Goal: Transaction & Acquisition: Book appointment/travel/reservation

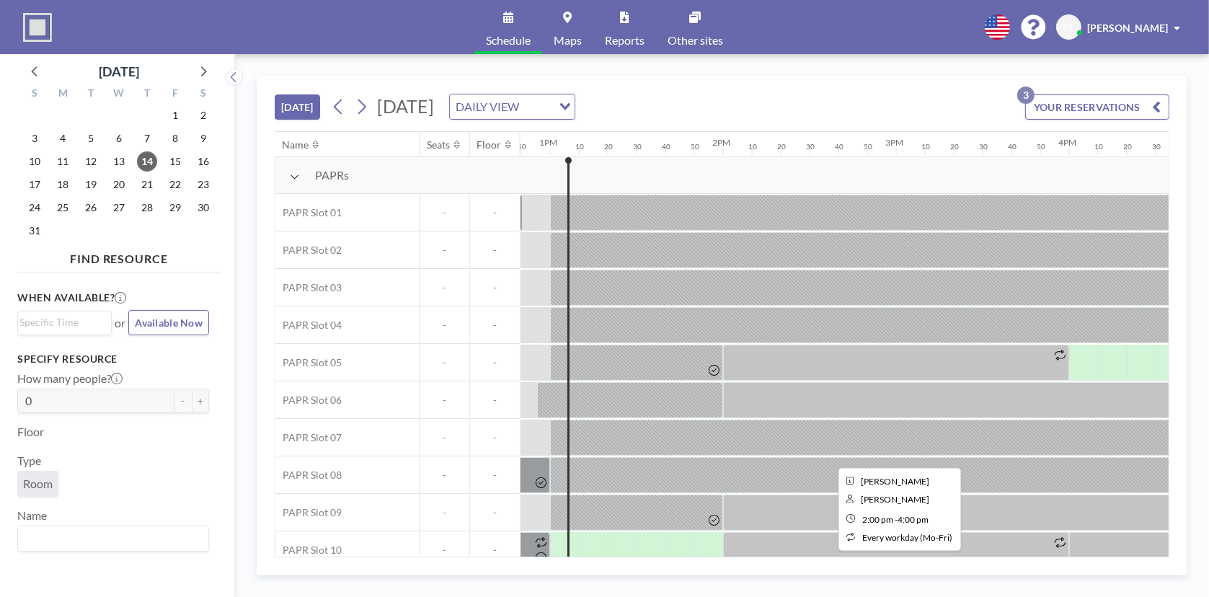
scroll to position [17, 2219]
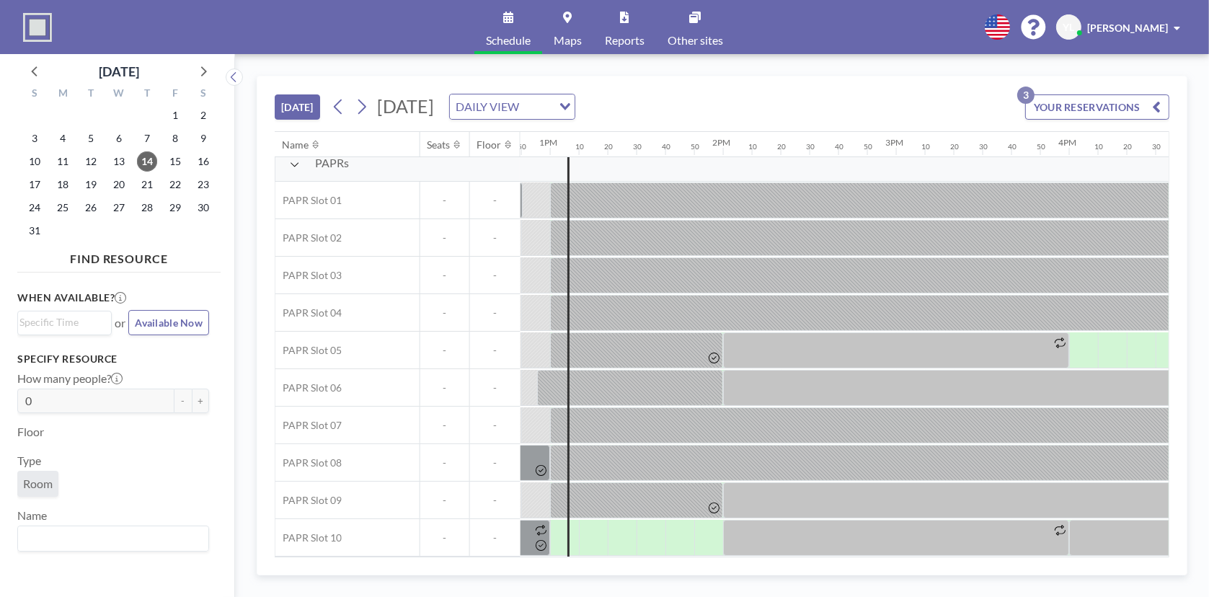
click at [527, 218] on div at bounding box center [535, 199] width 29 height 35
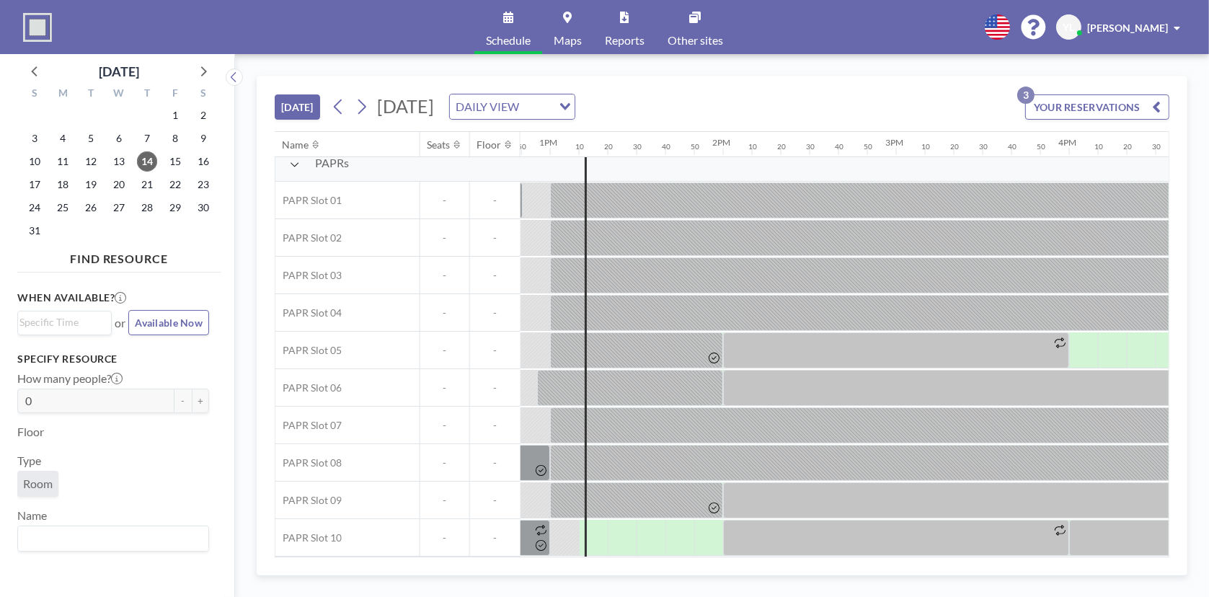
click at [568, 218] on div at bounding box center [564, 199] width 29 height 35
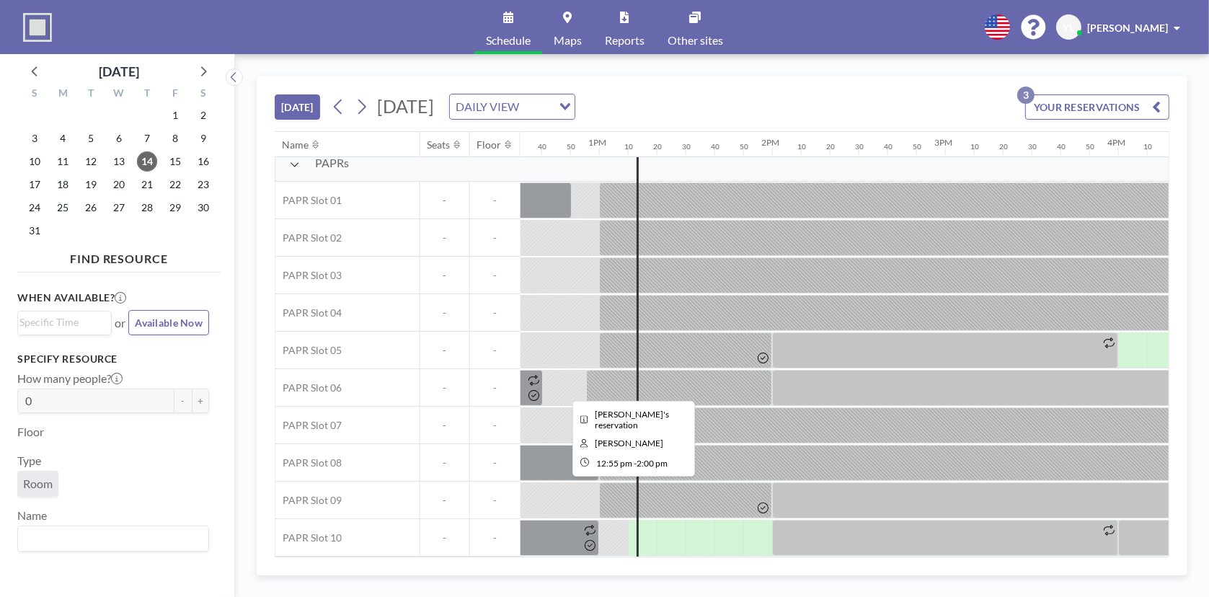
scroll to position [17, 2147]
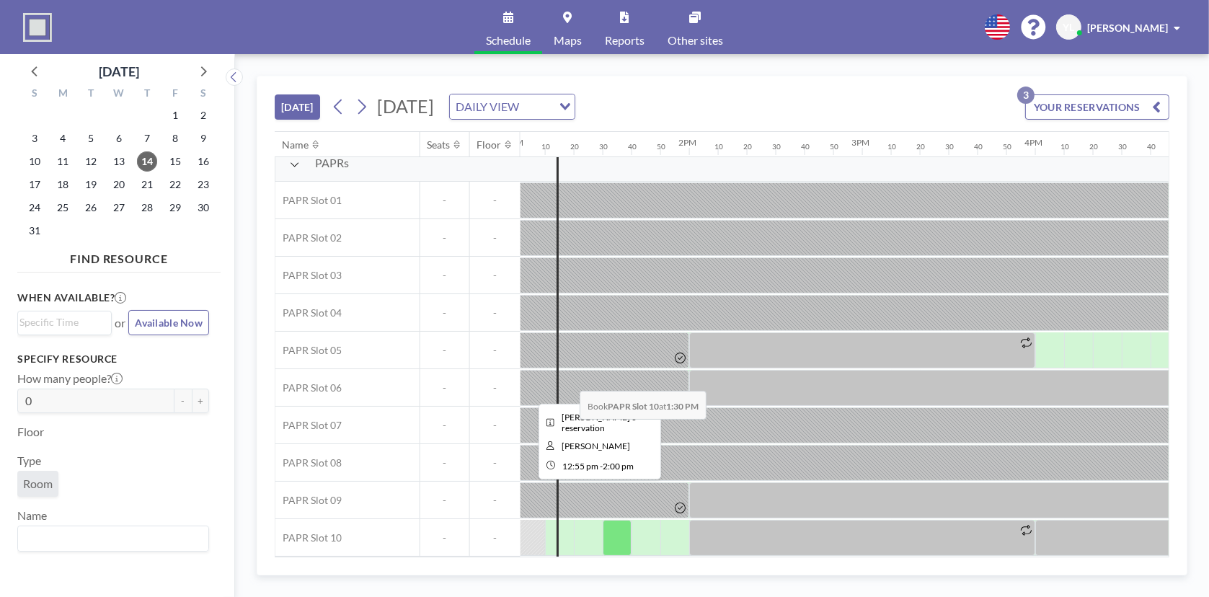
scroll to position [17, 2253]
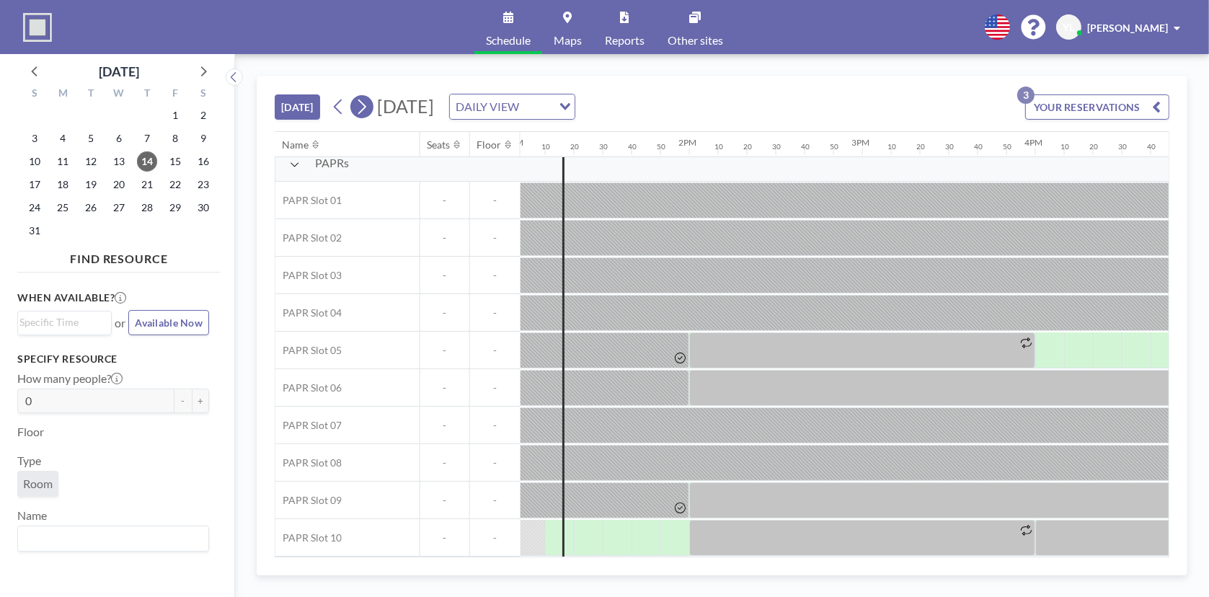
click at [360, 105] on icon at bounding box center [362, 107] width 14 height 22
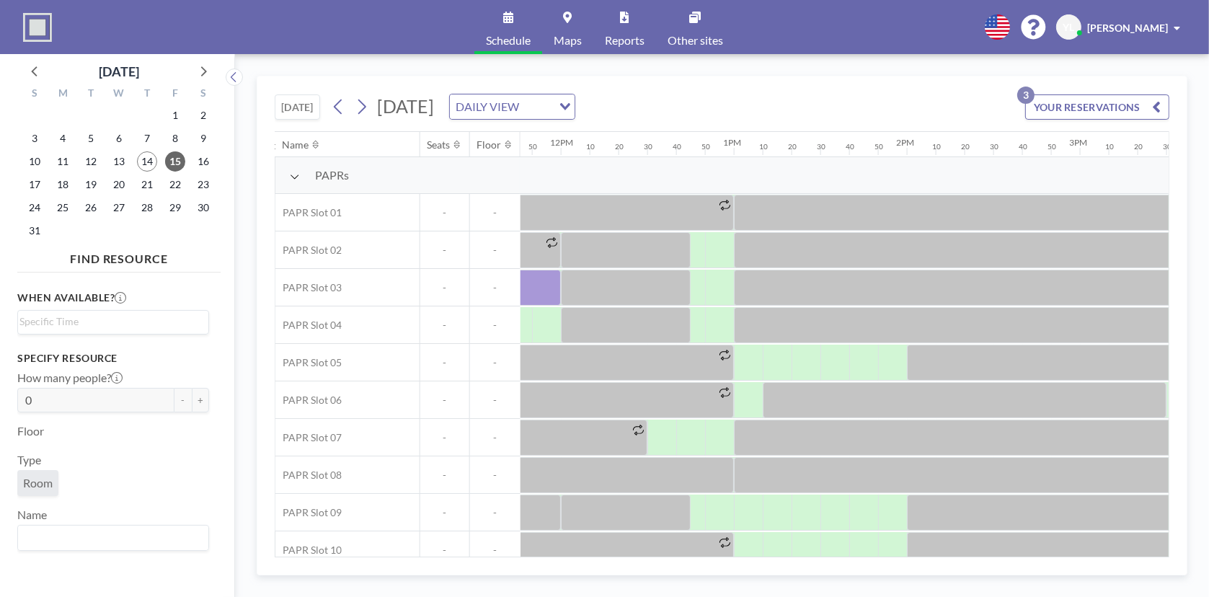
scroll to position [0, 2105]
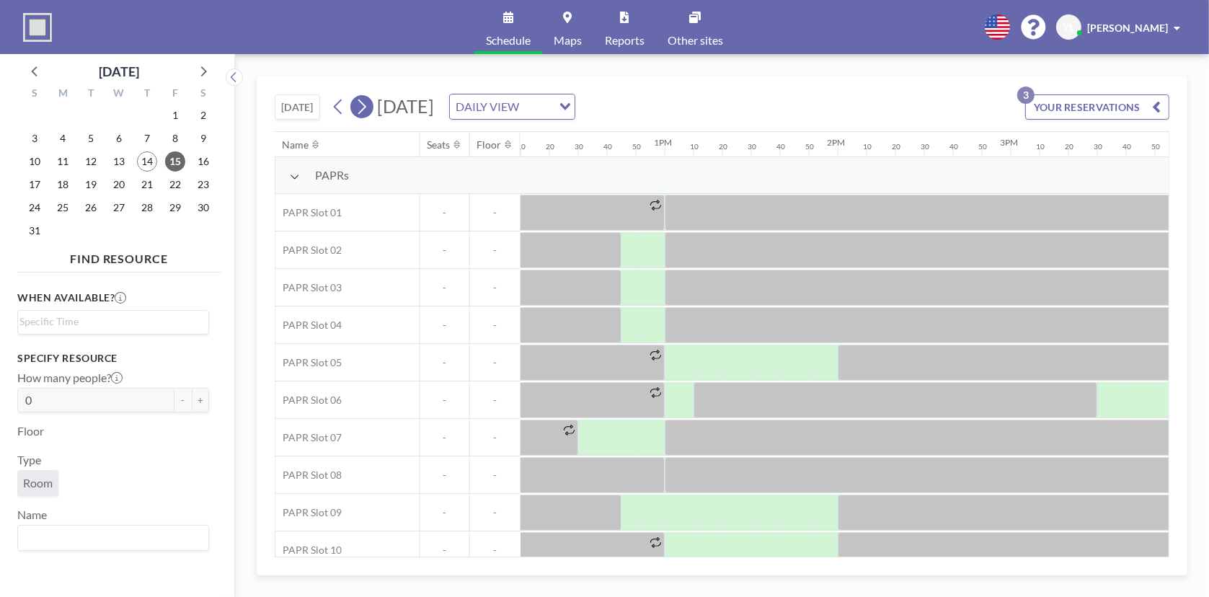
click at [364, 110] on icon at bounding box center [362, 106] width 8 height 15
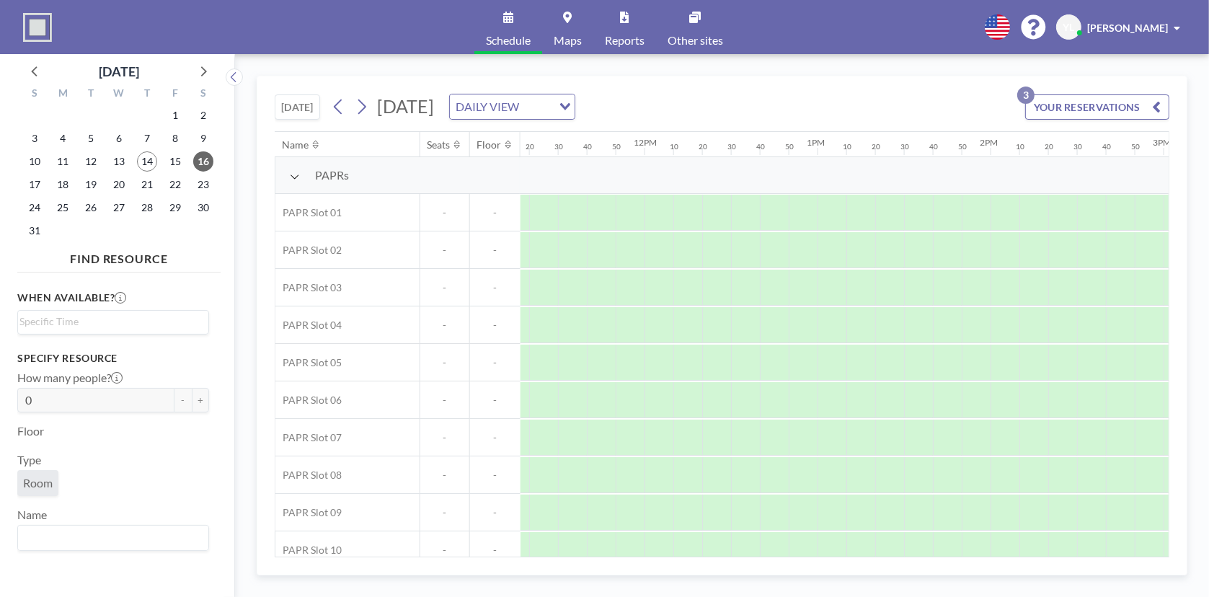
scroll to position [0, 2003]
click at [365, 115] on icon at bounding box center [362, 107] width 14 height 22
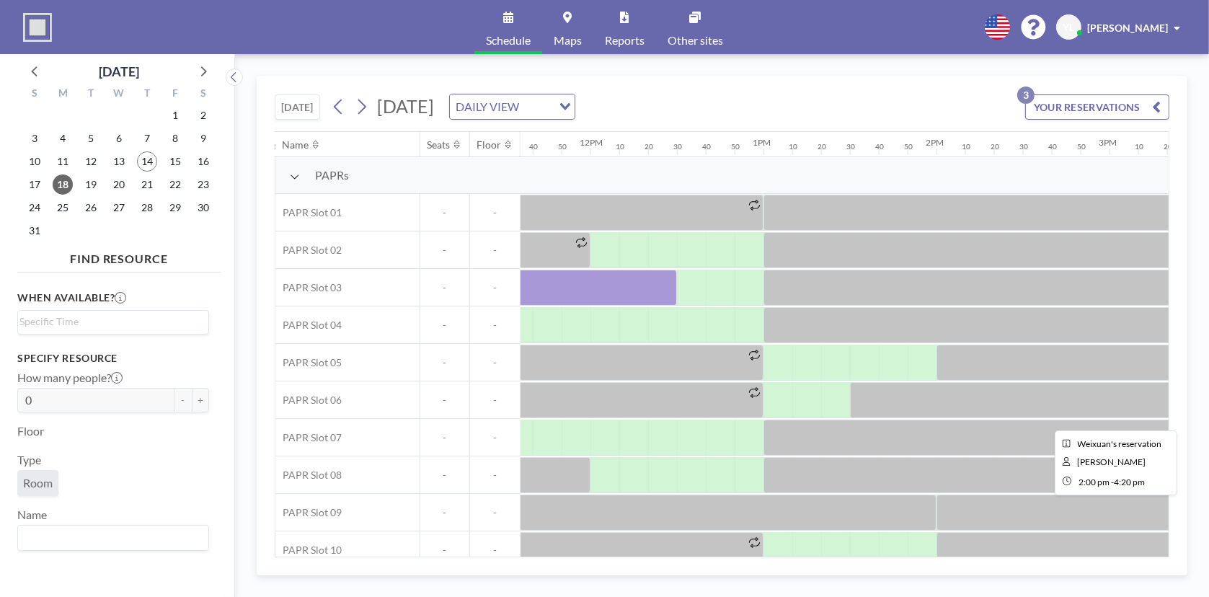
scroll to position [17, 2006]
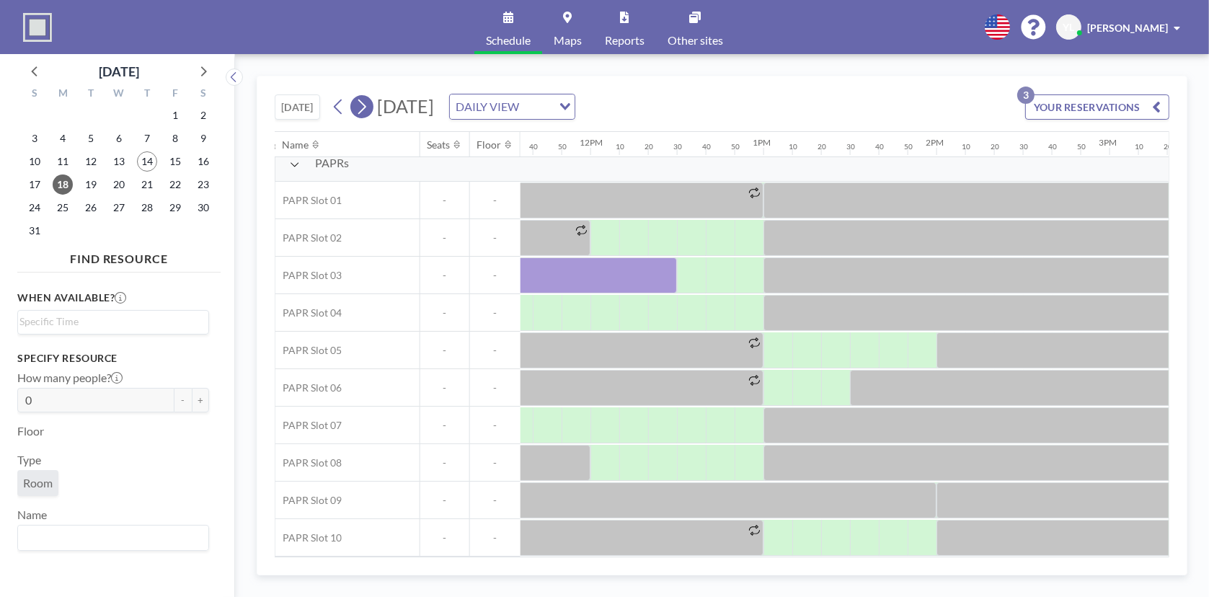
click at [368, 109] on icon at bounding box center [362, 107] width 14 height 22
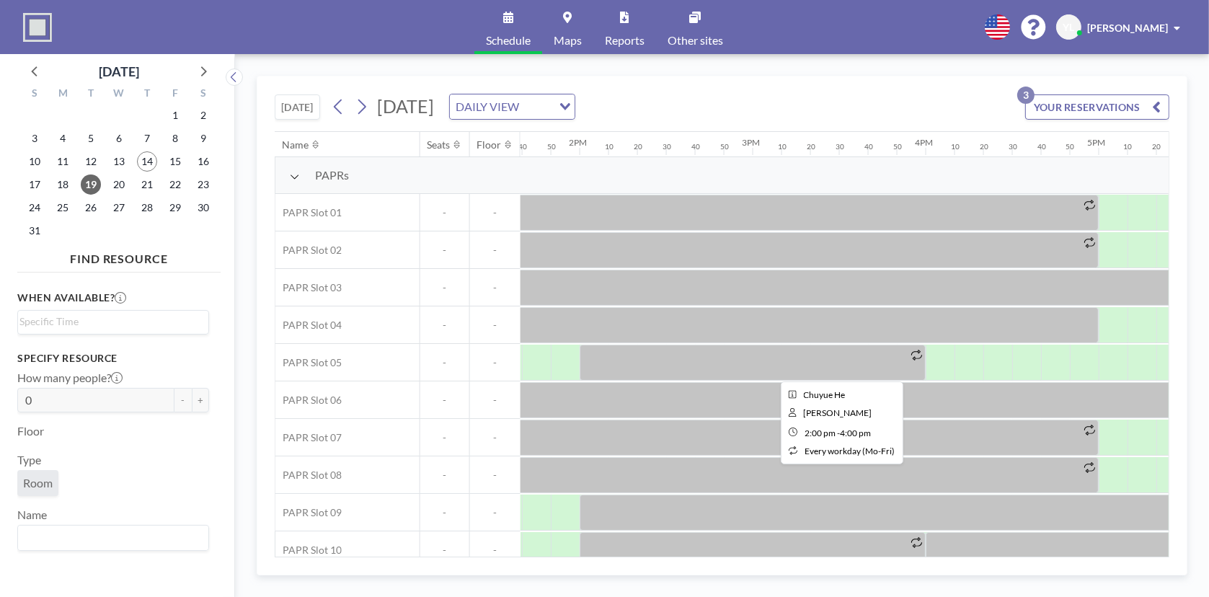
scroll to position [0, 2364]
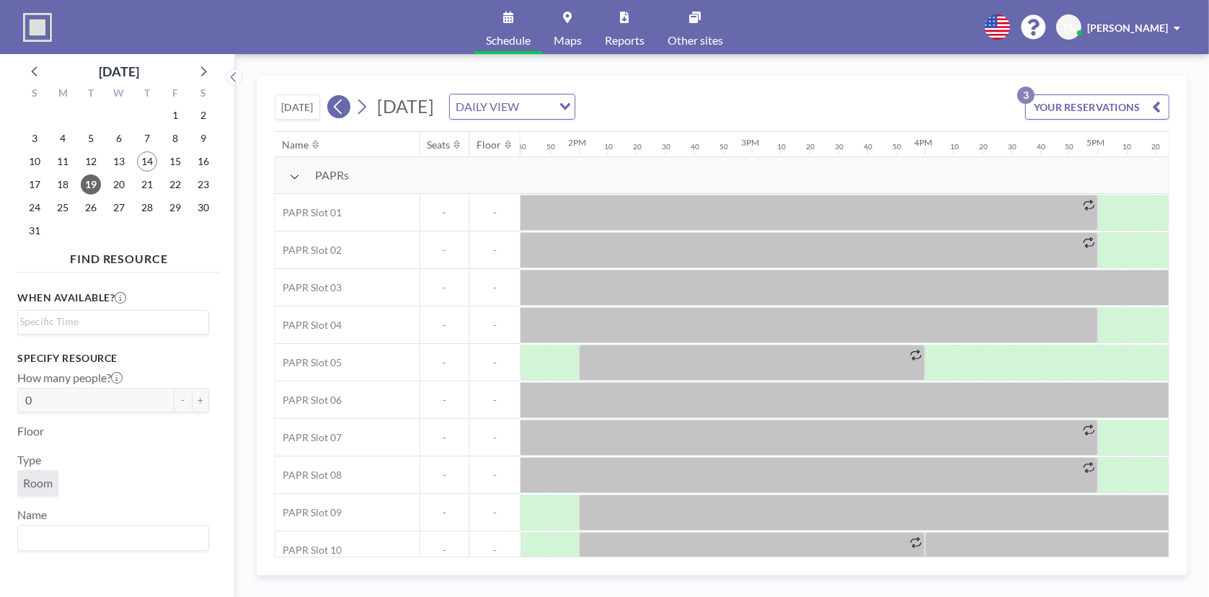
click at [340, 102] on icon at bounding box center [338, 106] width 8 height 15
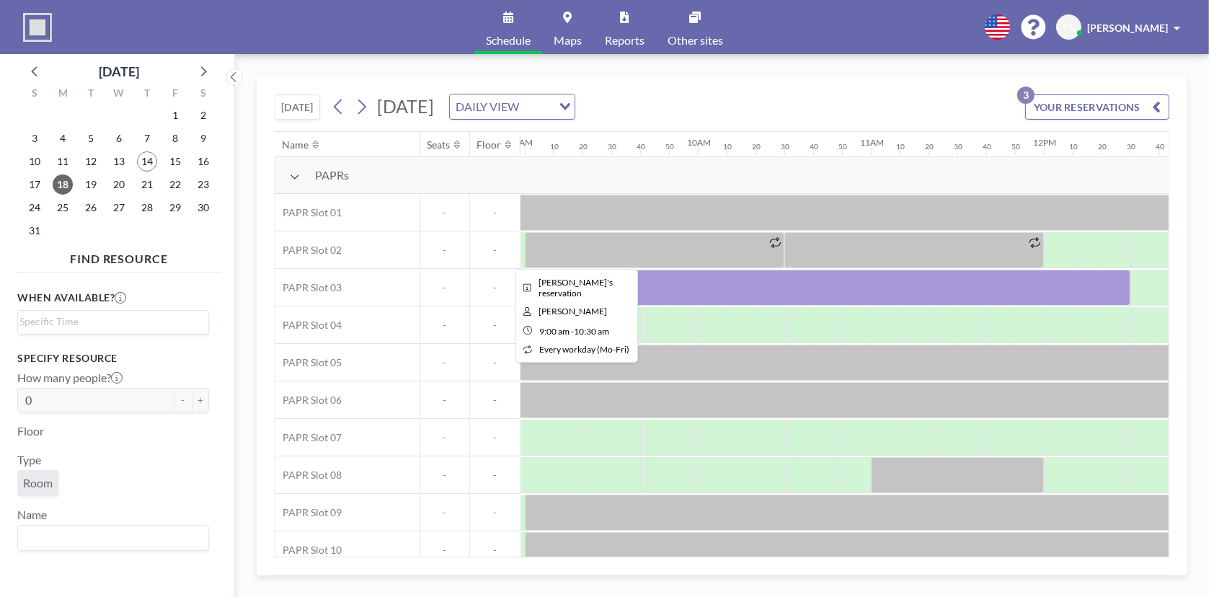
scroll to position [0, 1643]
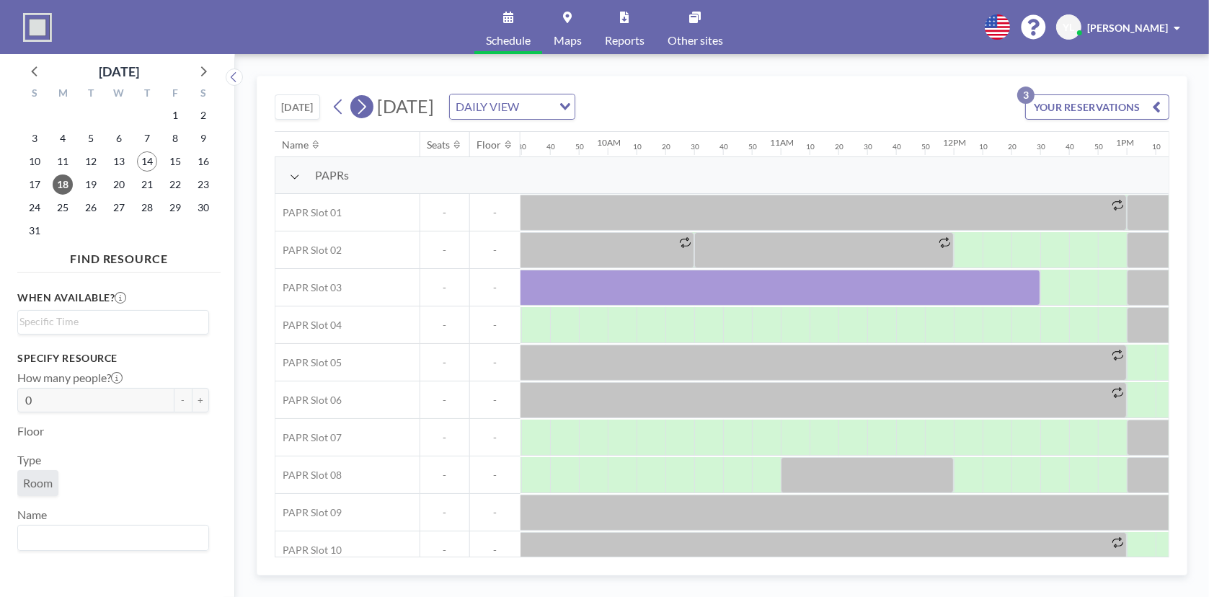
click at [360, 103] on icon at bounding box center [362, 107] width 14 height 22
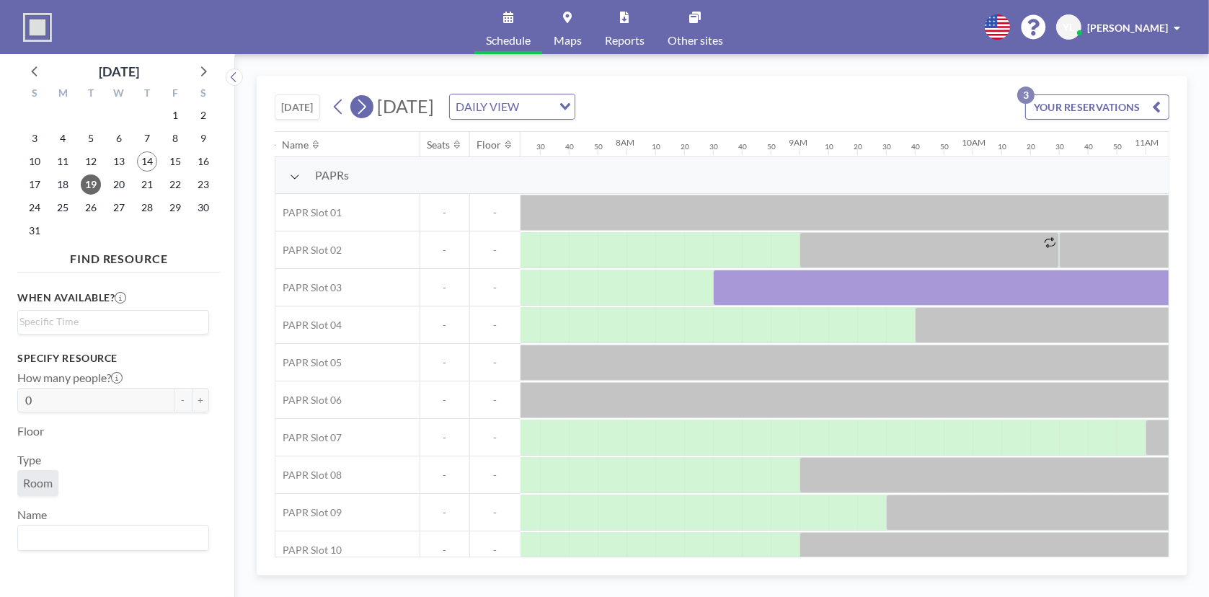
scroll to position [0, 1354]
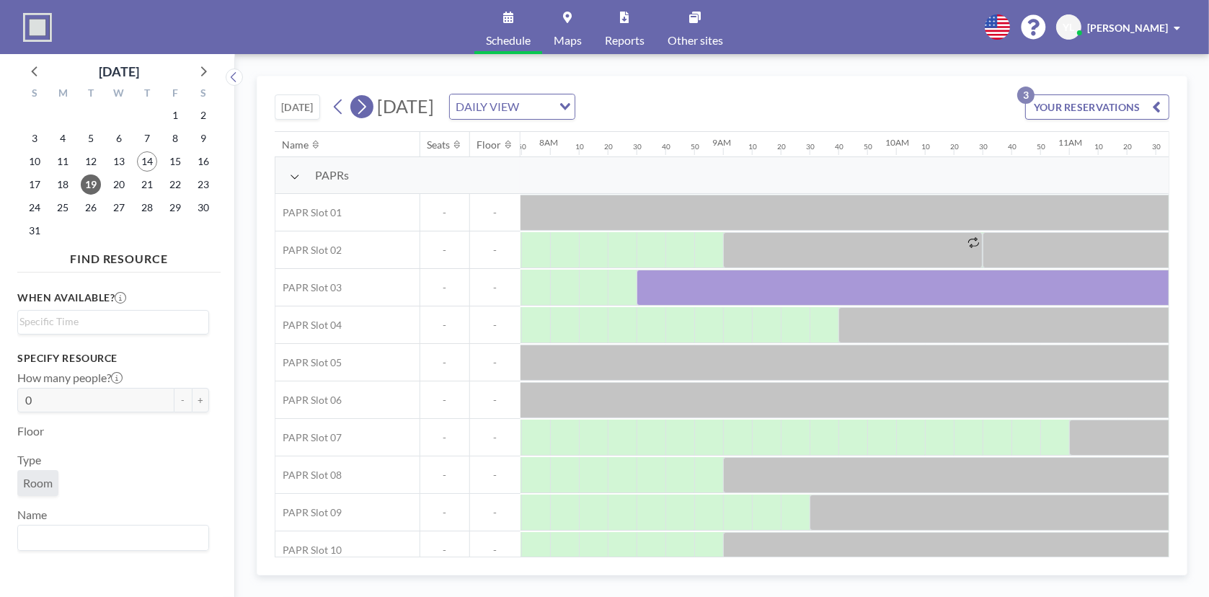
click at [360, 103] on icon at bounding box center [362, 107] width 14 height 22
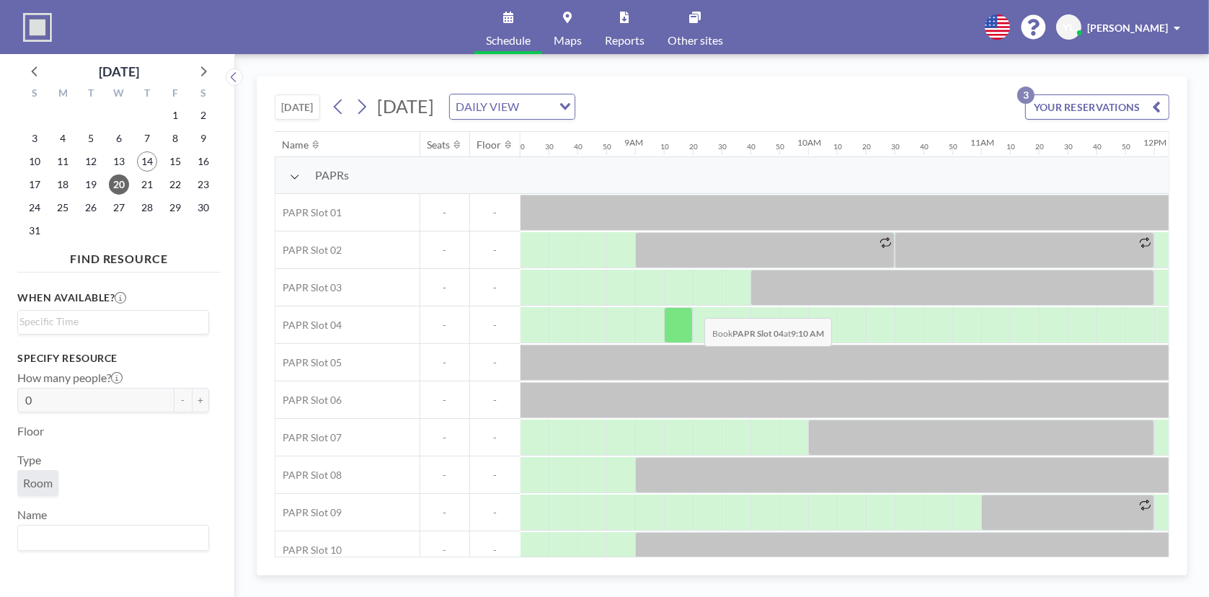
scroll to position [0, 1427]
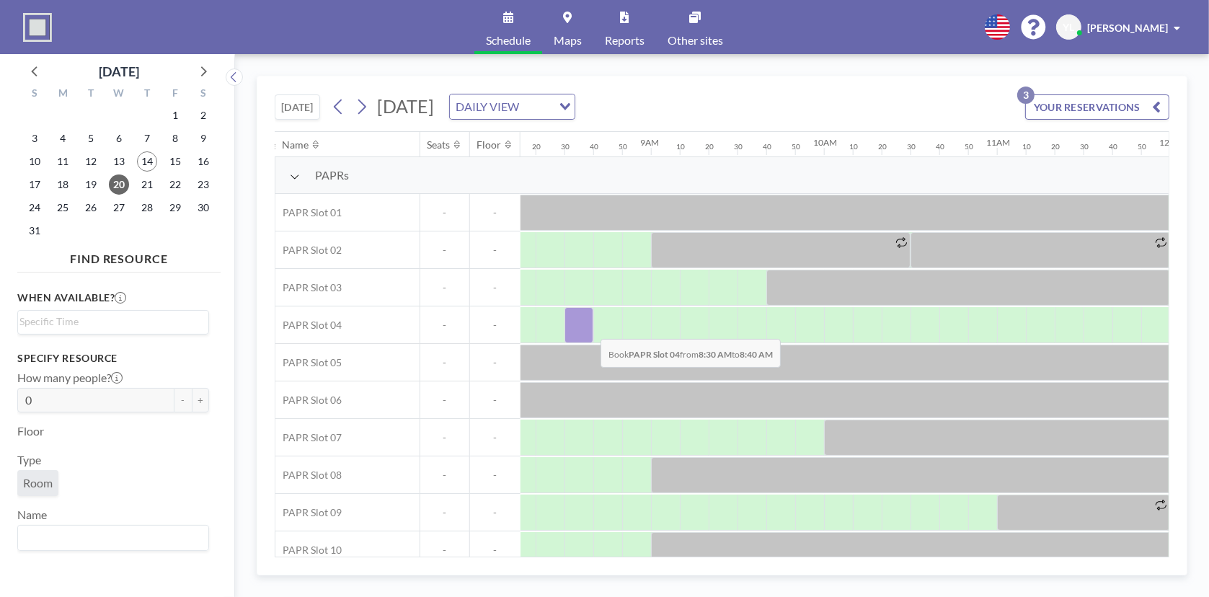
click at [589, 327] on div at bounding box center [578, 325] width 29 height 36
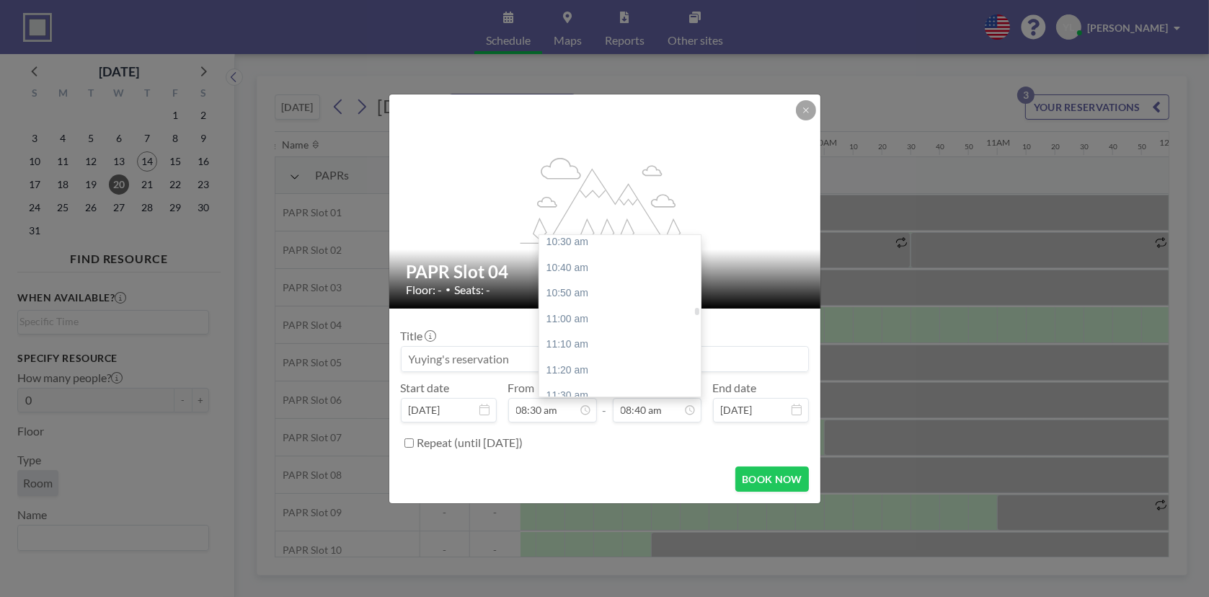
scroll to position [1766, 0]
click at [614, 332] on div "12:00 pm" at bounding box center [623, 329] width 169 height 26
type input "12:00 pm"
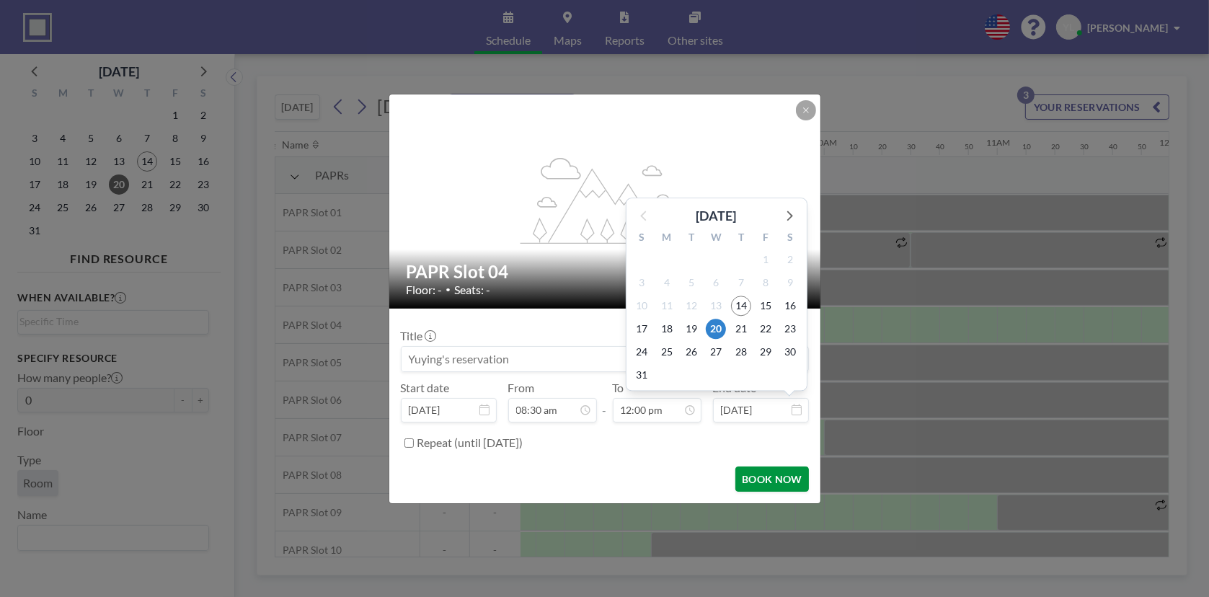
scroll to position [1846, 0]
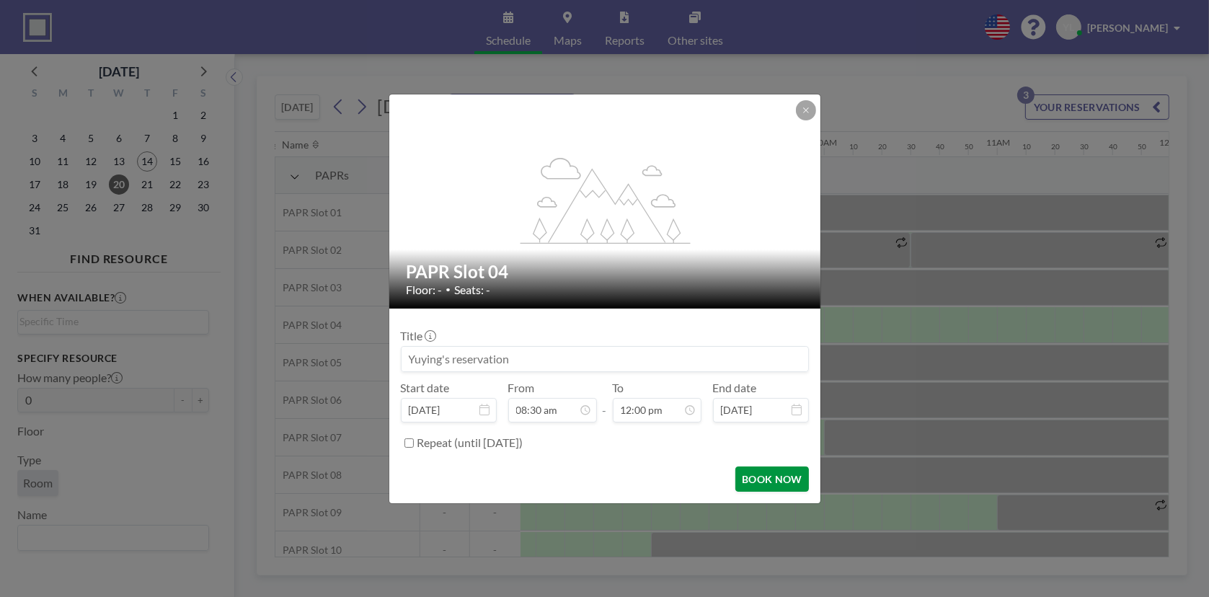
click at [778, 472] on button "BOOK NOW" at bounding box center [771, 478] width 73 height 25
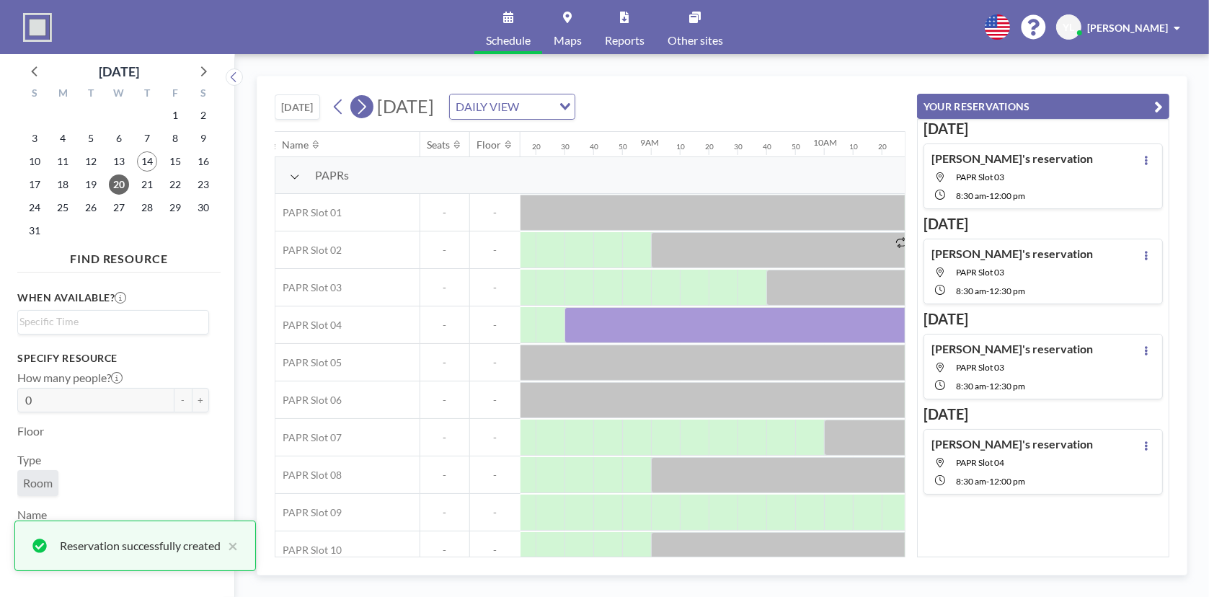
click at [367, 111] on icon at bounding box center [362, 107] width 14 height 22
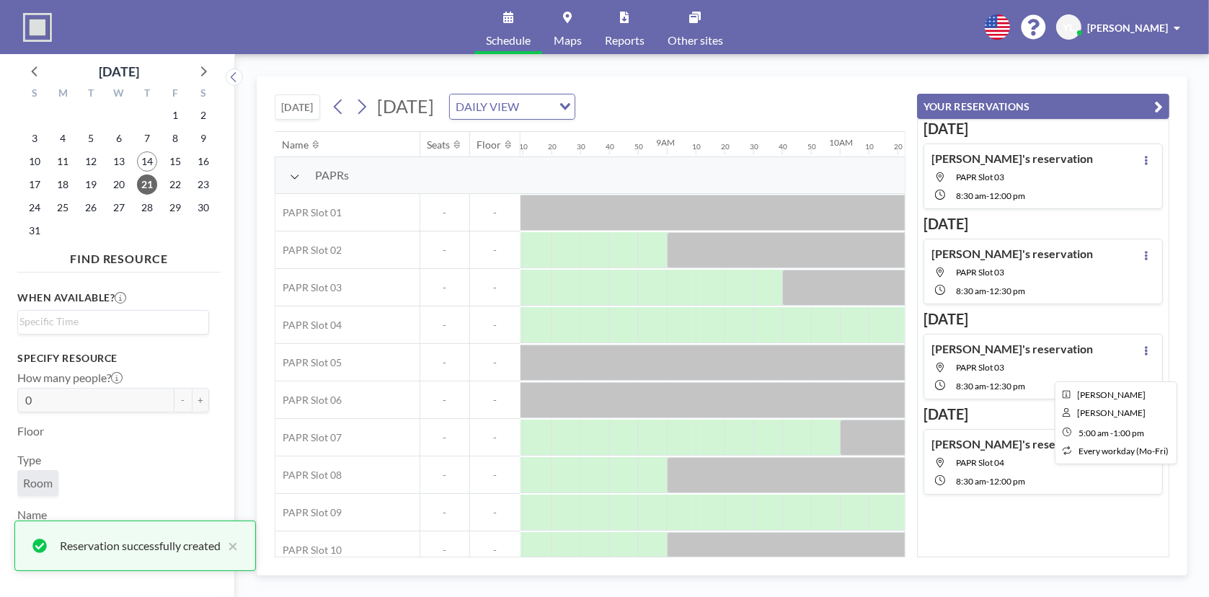
scroll to position [0, 1427]
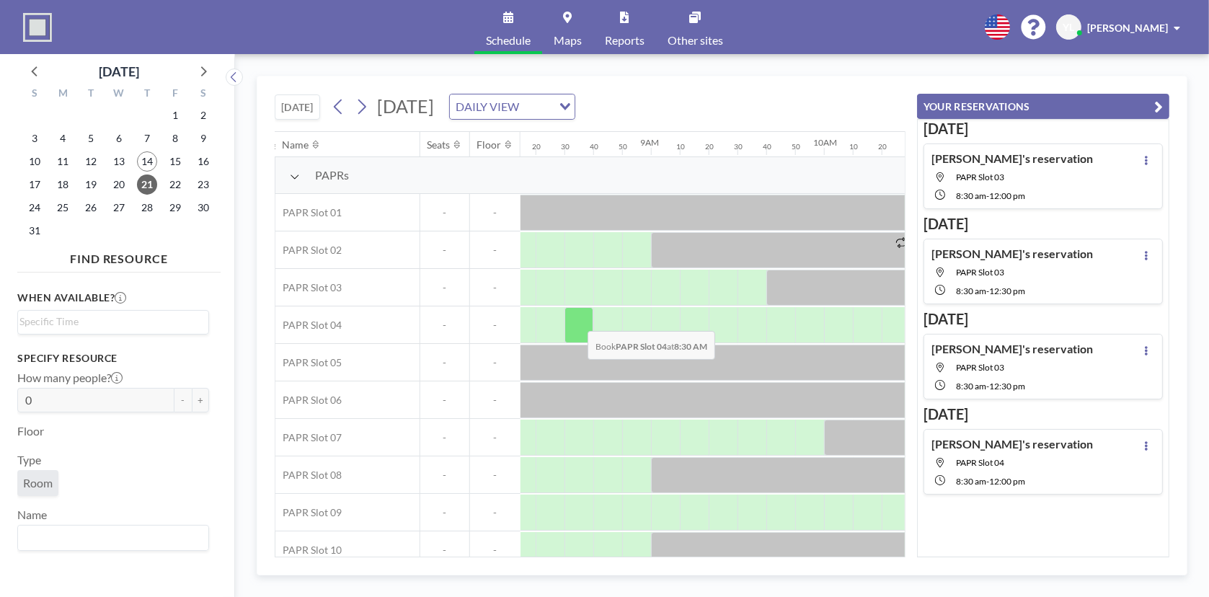
click at [576, 319] on div at bounding box center [578, 325] width 29 height 36
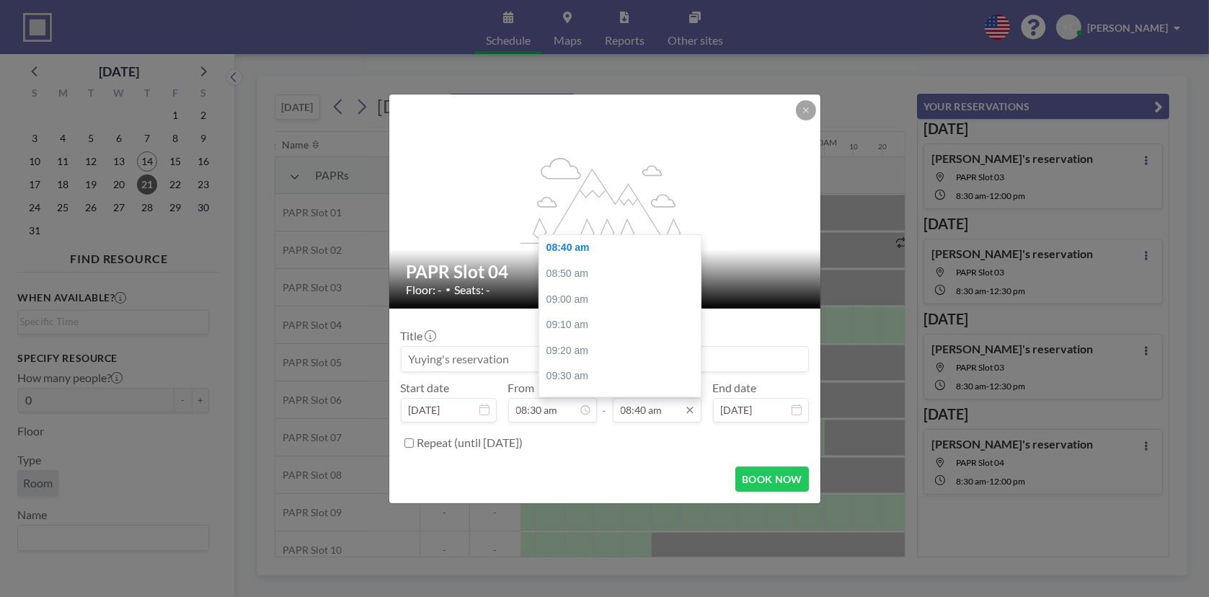
click at [673, 409] on input "08:40 am" at bounding box center [657, 410] width 89 height 25
click at [618, 257] on div "12:00 pm" at bounding box center [623, 257] width 169 height 26
type input "12:00 pm"
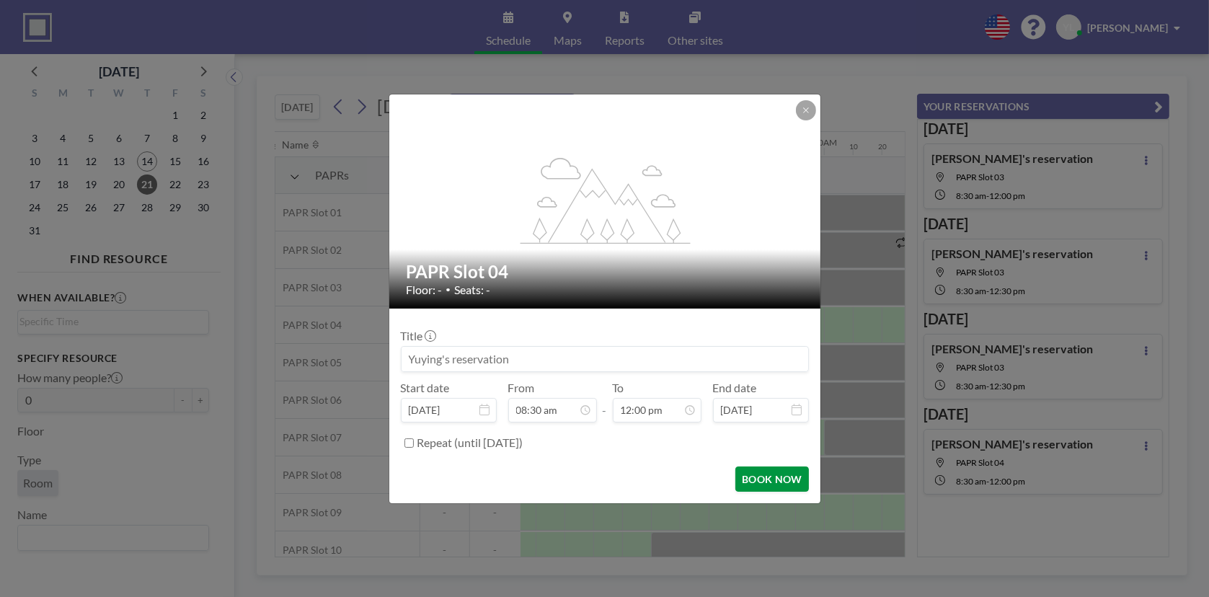
click at [773, 476] on button "BOOK NOW" at bounding box center [771, 478] width 73 height 25
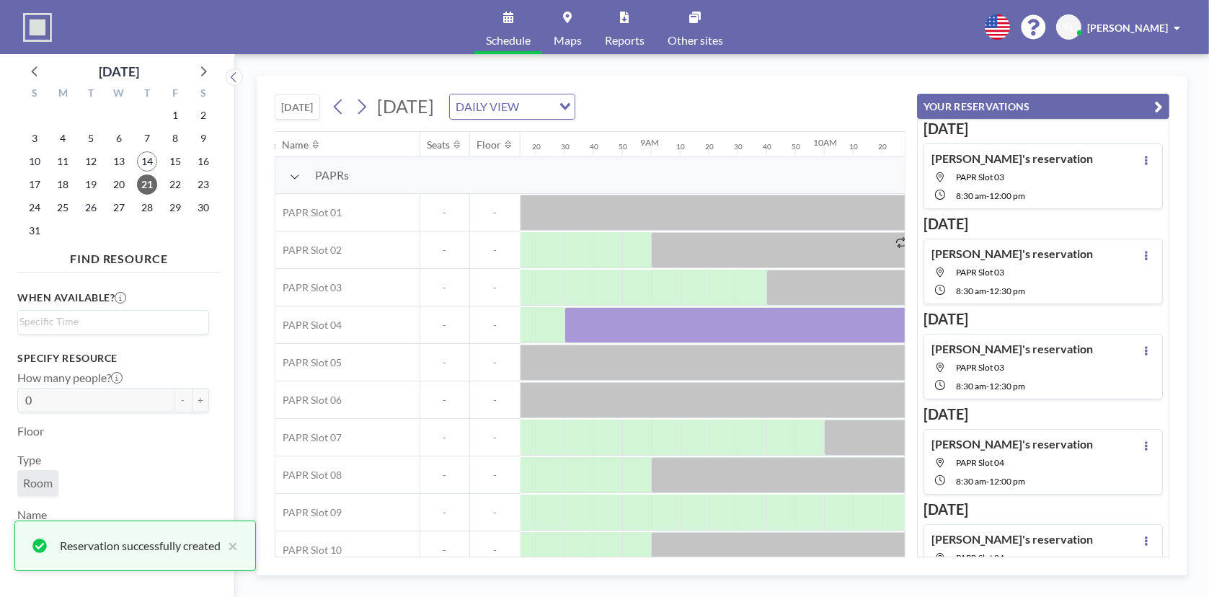
click at [1161, 110] on icon "button" at bounding box center [1158, 106] width 9 height 17
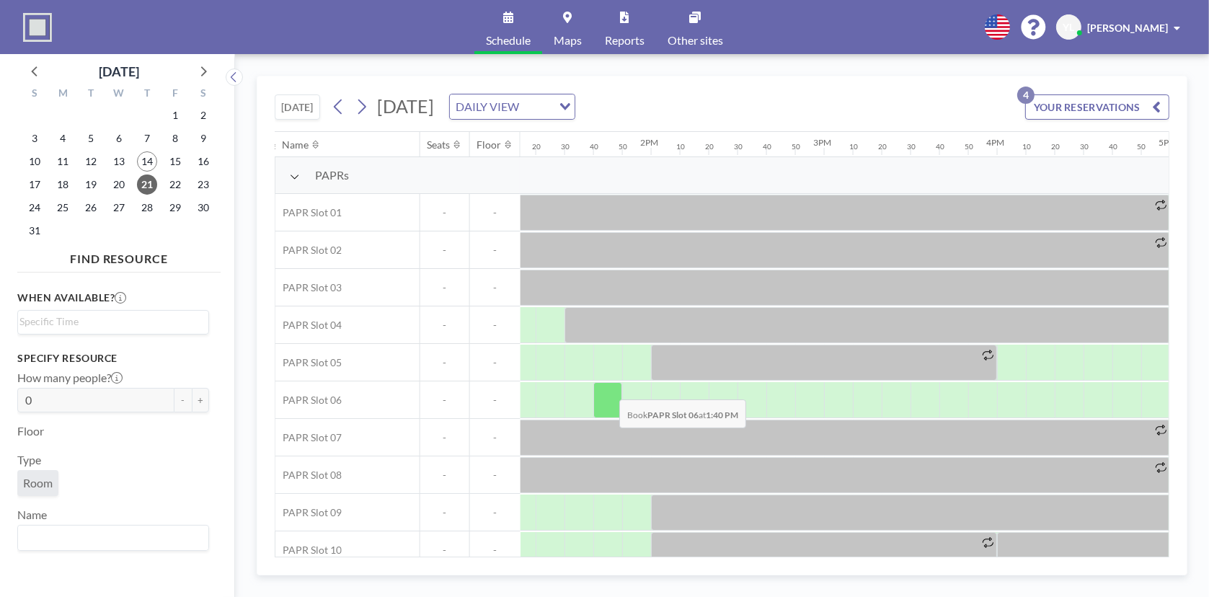
scroll to position [0, 2219]
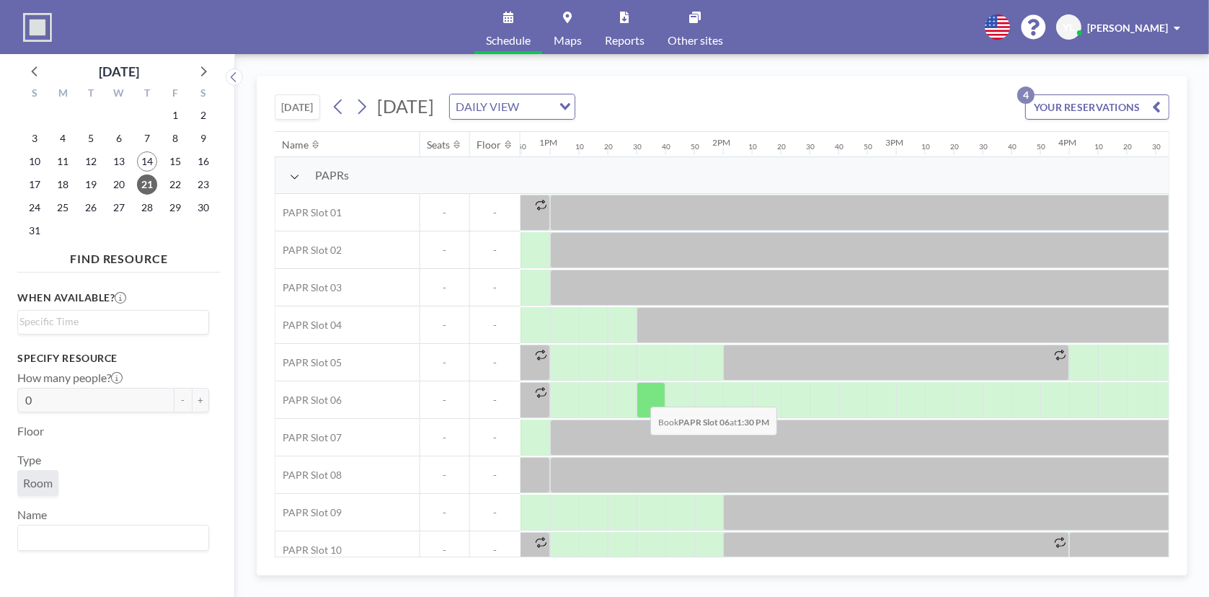
click at [639, 394] on div at bounding box center [650, 400] width 29 height 36
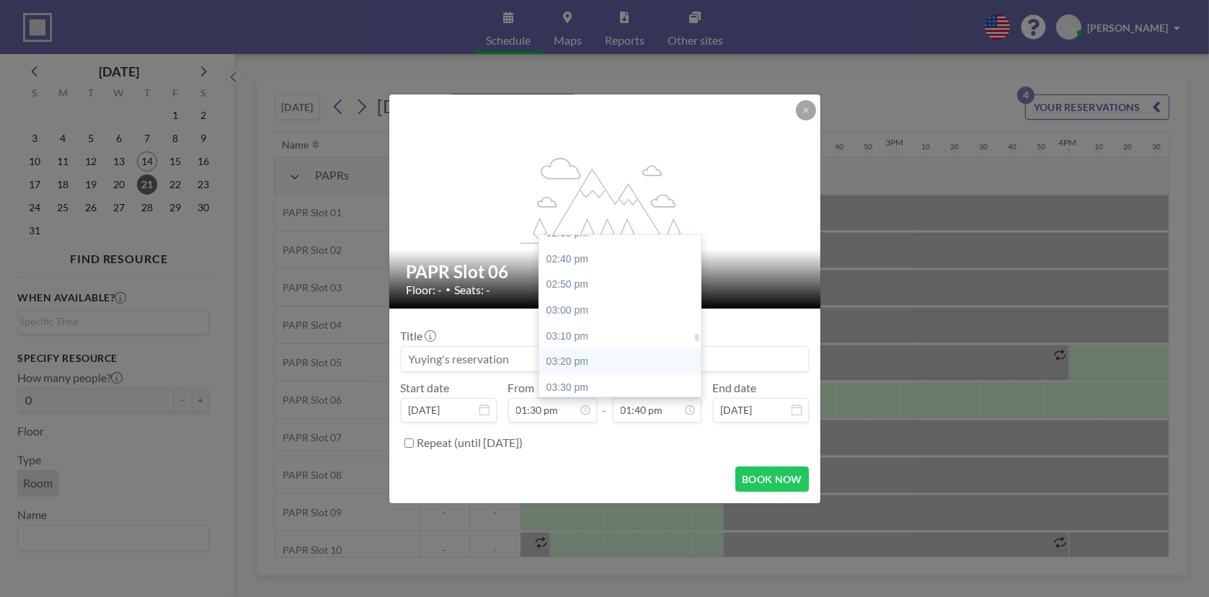
scroll to position [2390, 0]
click at [610, 241] on div "03:30 pm" at bounding box center [623, 244] width 169 height 26
type input "03:30 pm"
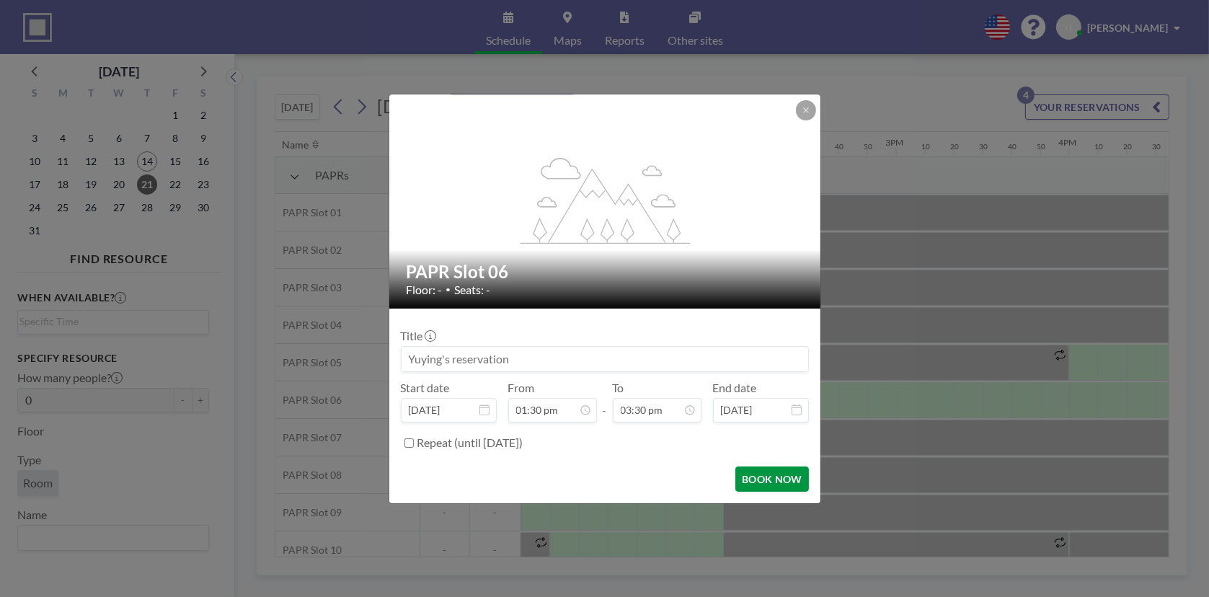
click at [775, 476] on button "BOOK NOW" at bounding box center [771, 478] width 73 height 25
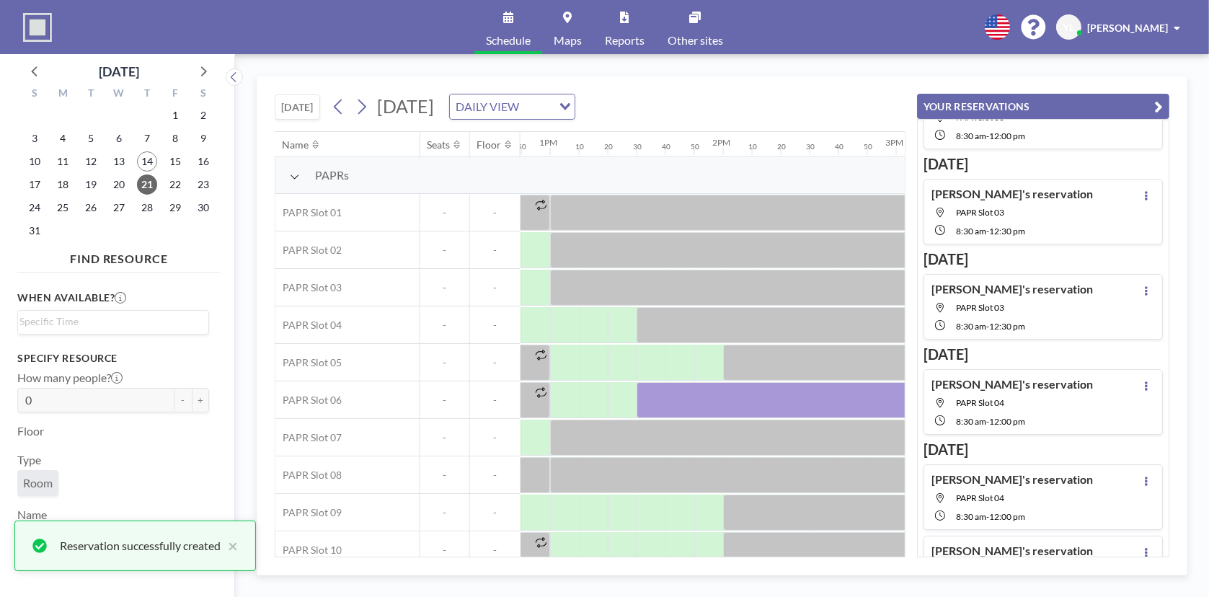
scroll to position [105, 0]
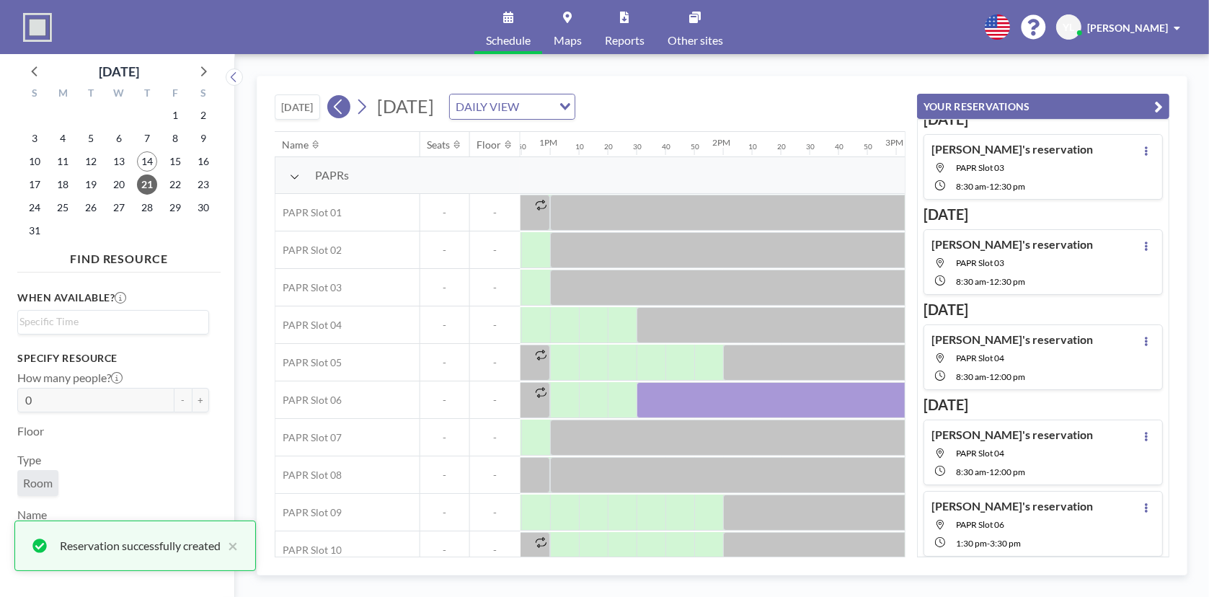
click at [338, 102] on icon at bounding box center [339, 107] width 14 height 22
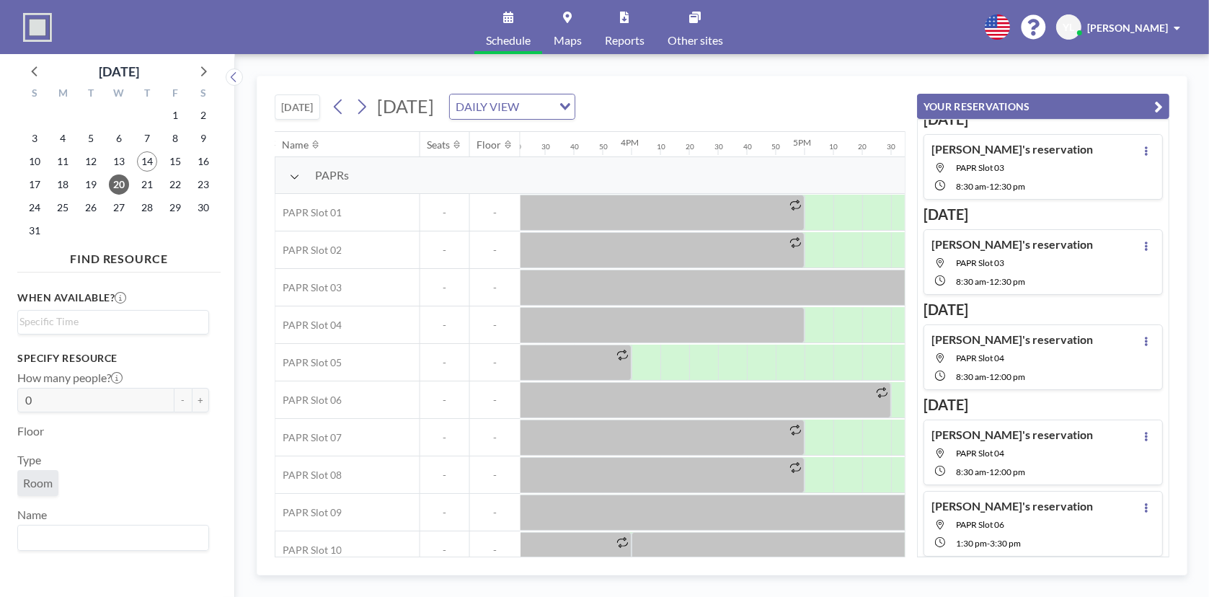
scroll to position [0, 2773]
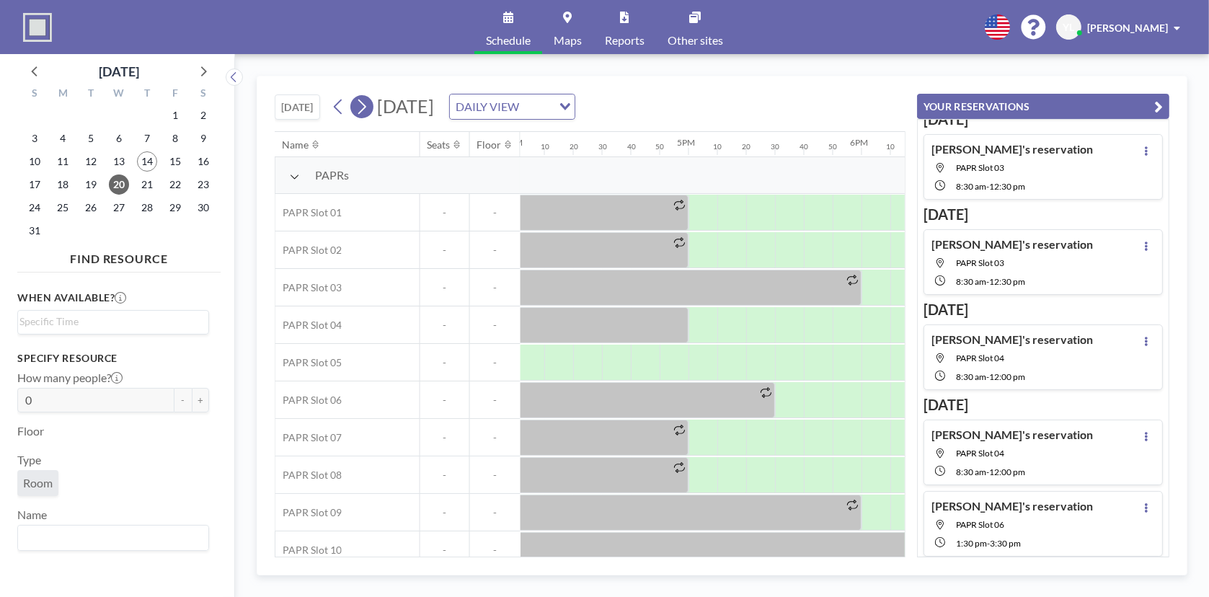
click at [363, 111] on icon at bounding box center [362, 106] width 8 height 15
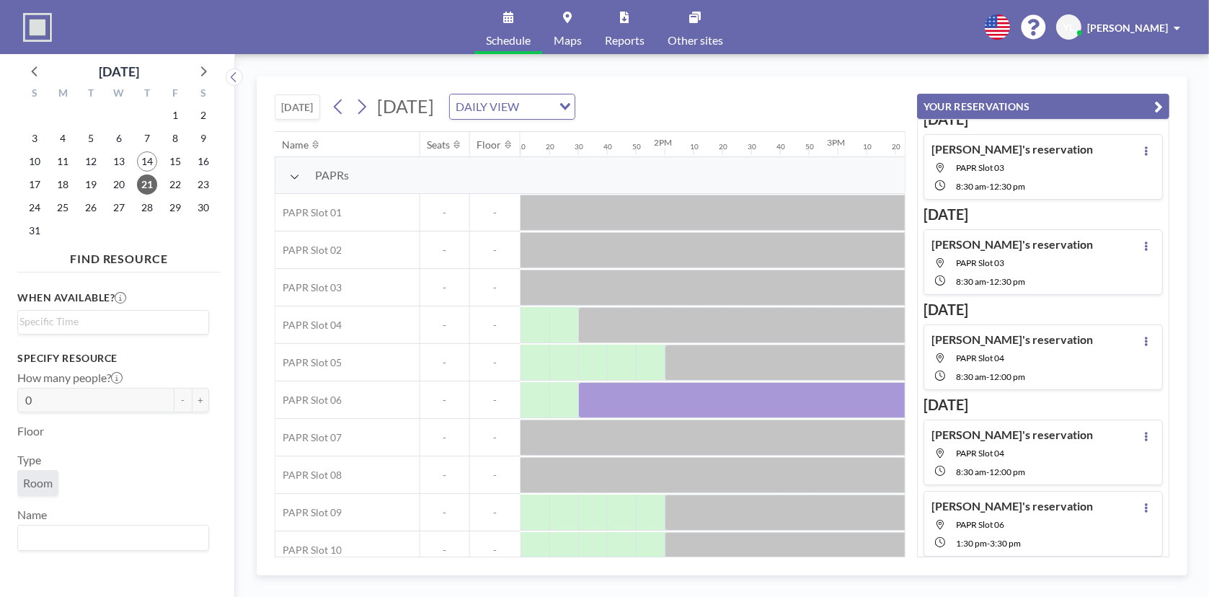
scroll to position [0, 2403]
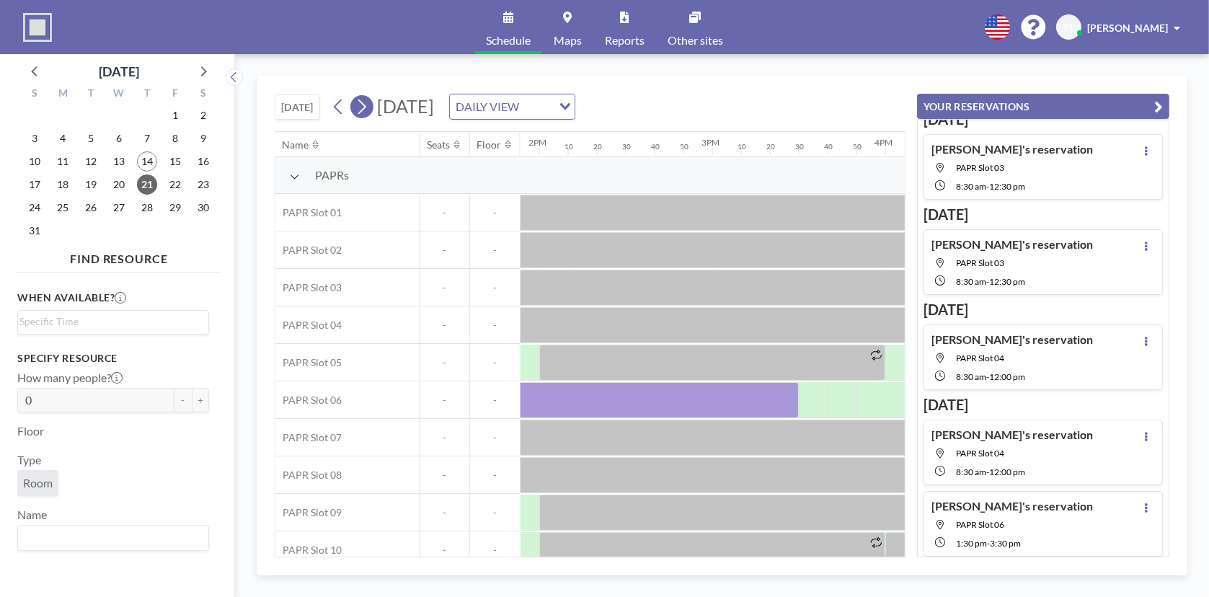
click at [366, 107] on icon at bounding box center [362, 106] width 8 height 15
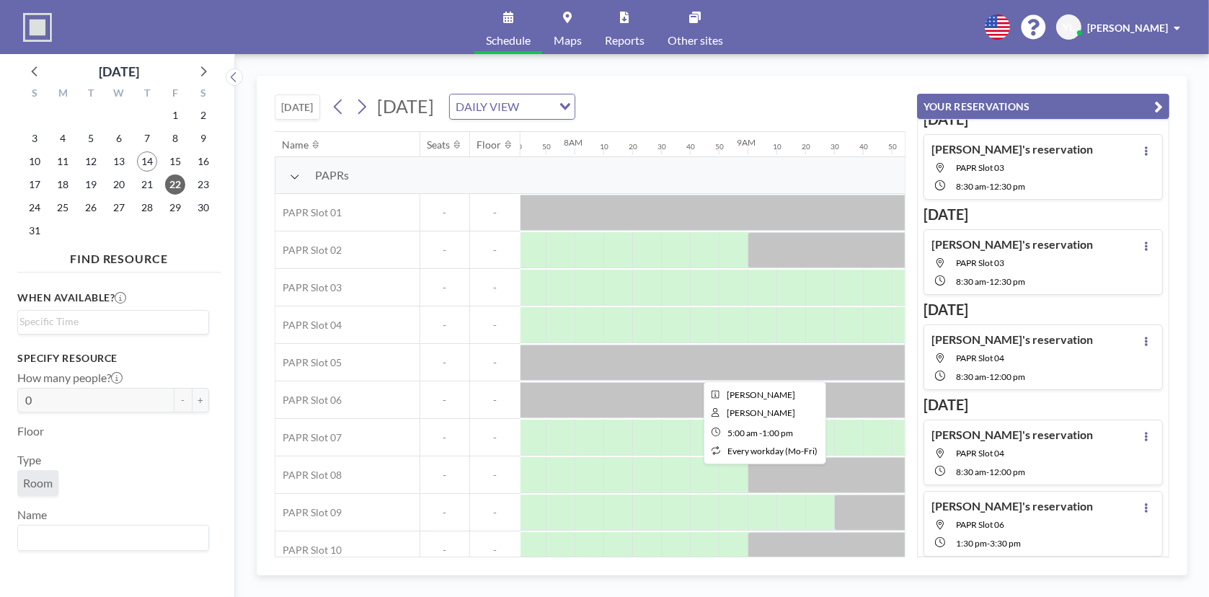
scroll to position [0, 1354]
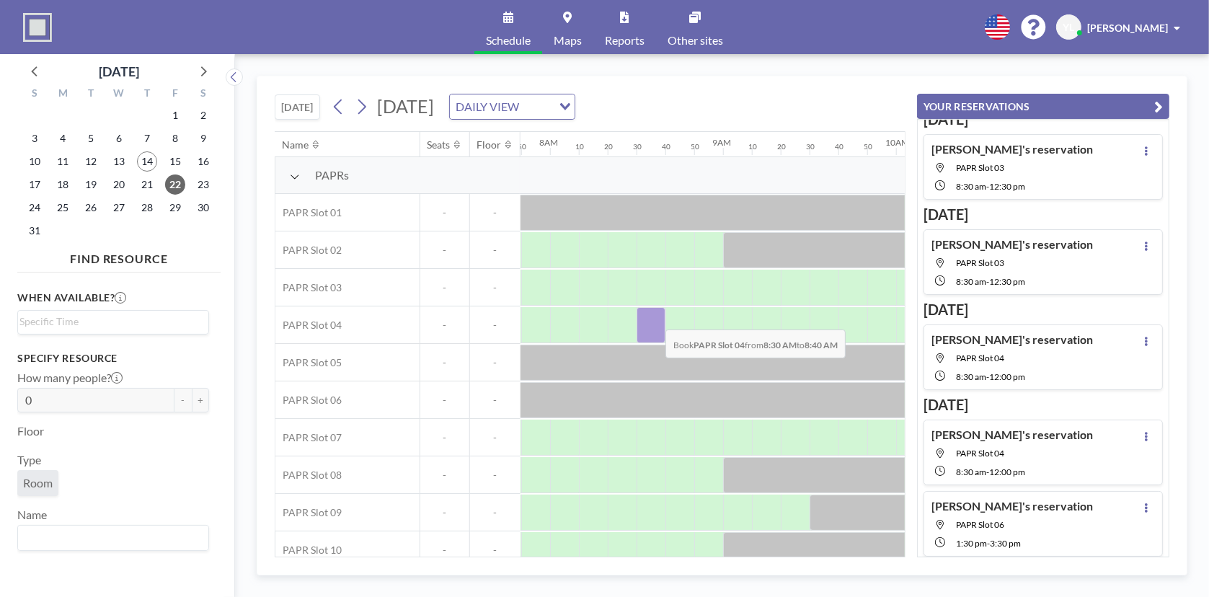
click at [654, 318] on div at bounding box center [650, 325] width 29 height 36
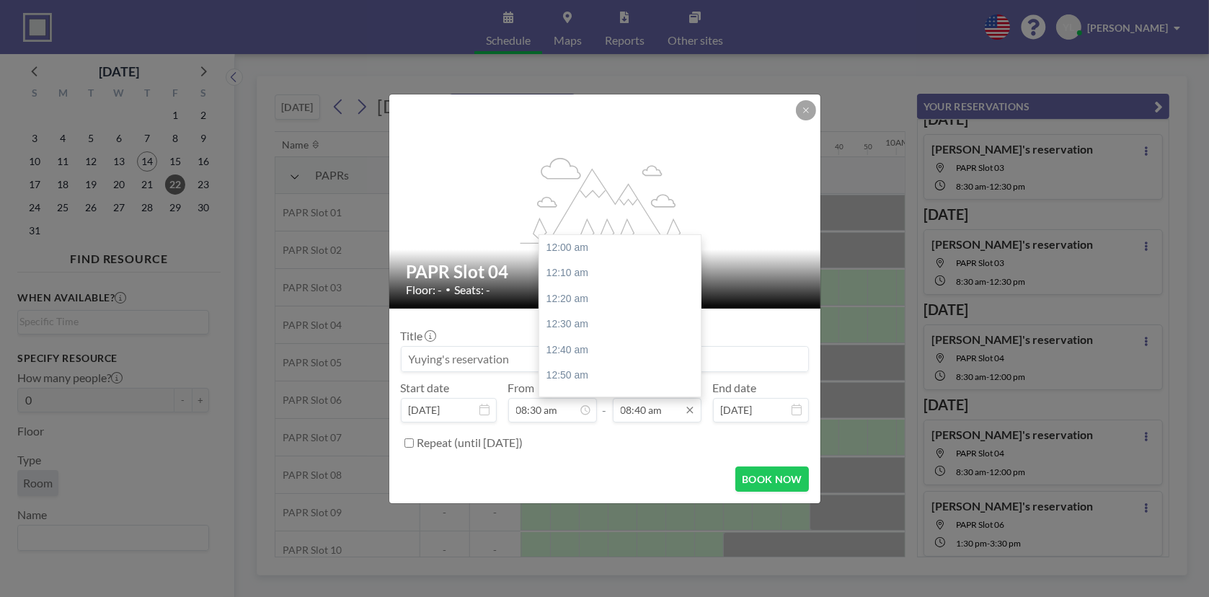
scroll to position [0, 0]
click at [644, 418] on input "08:40 am" at bounding box center [657, 410] width 89 height 25
click at [599, 249] on div "12:00 pm" at bounding box center [623, 257] width 169 height 26
type input "12:00 pm"
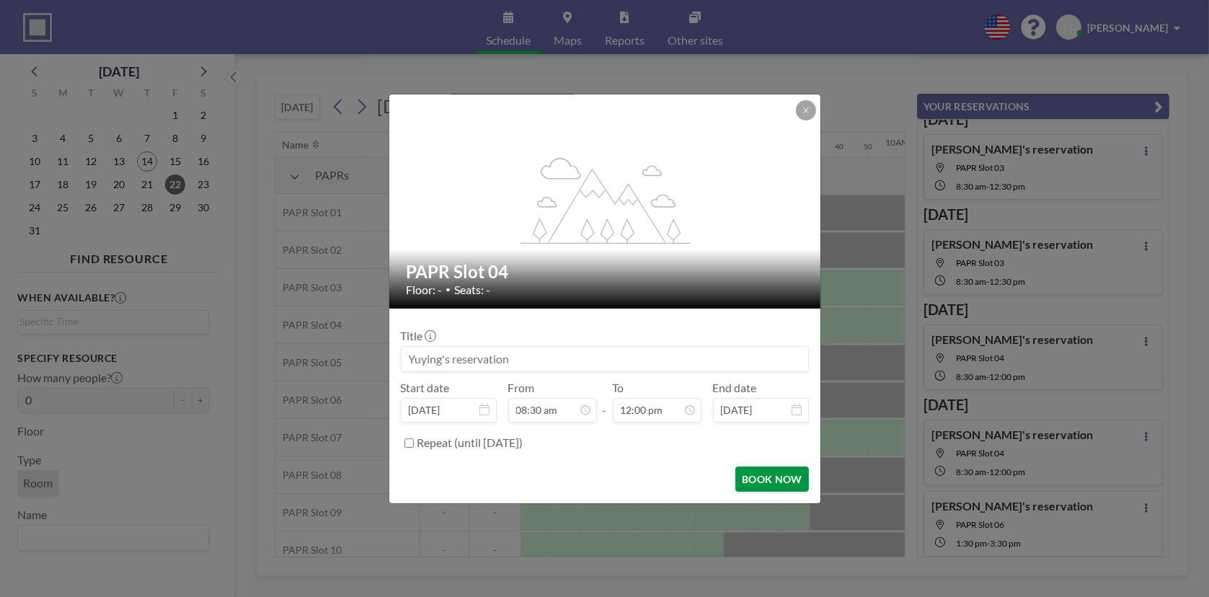
click at [776, 479] on button "BOOK NOW" at bounding box center [771, 478] width 73 height 25
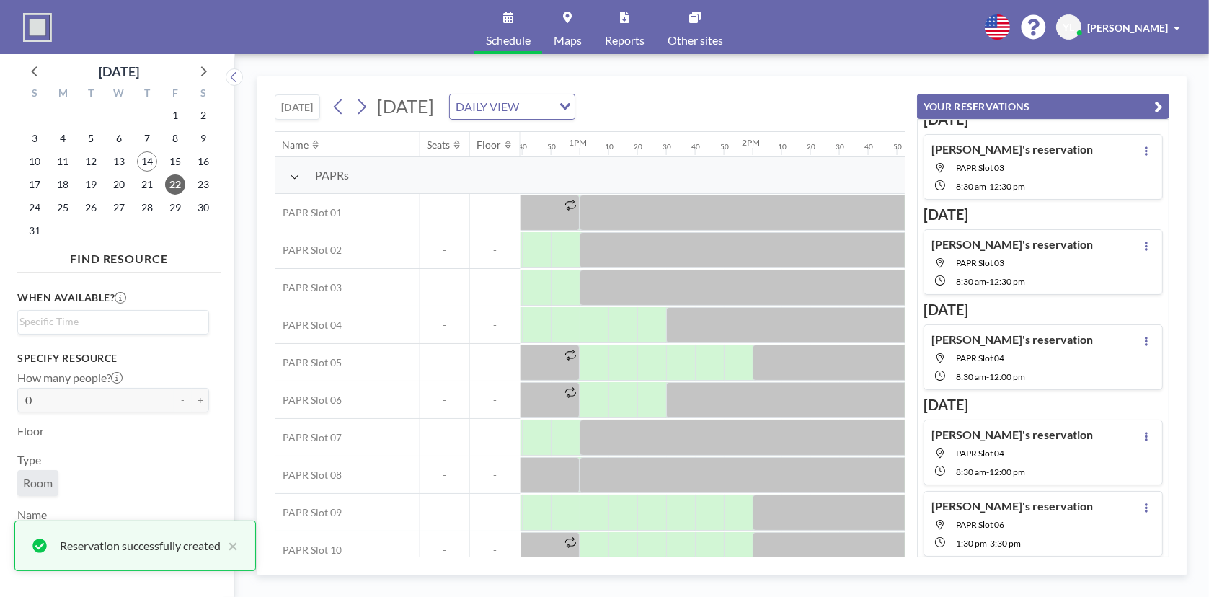
scroll to position [0, 2181]
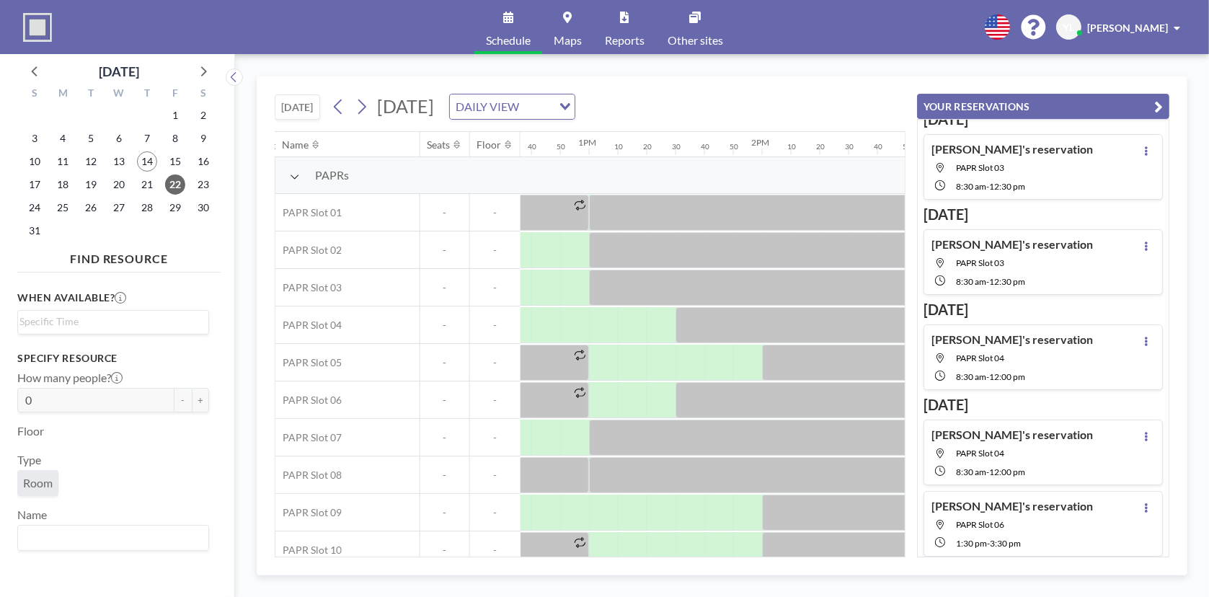
click at [1153, 14] on div "YL Yuying Lin" at bounding box center [1121, 26] width 130 height 25
click at [1153, 31] on span "[PERSON_NAME]" at bounding box center [1127, 28] width 81 height 12
click at [1150, 29] on span "[PERSON_NAME]" at bounding box center [1127, 28] width 81 height 12
click at [1137, 63] on span "Profile" at bounding box center [1137, 69] width 30 height 14
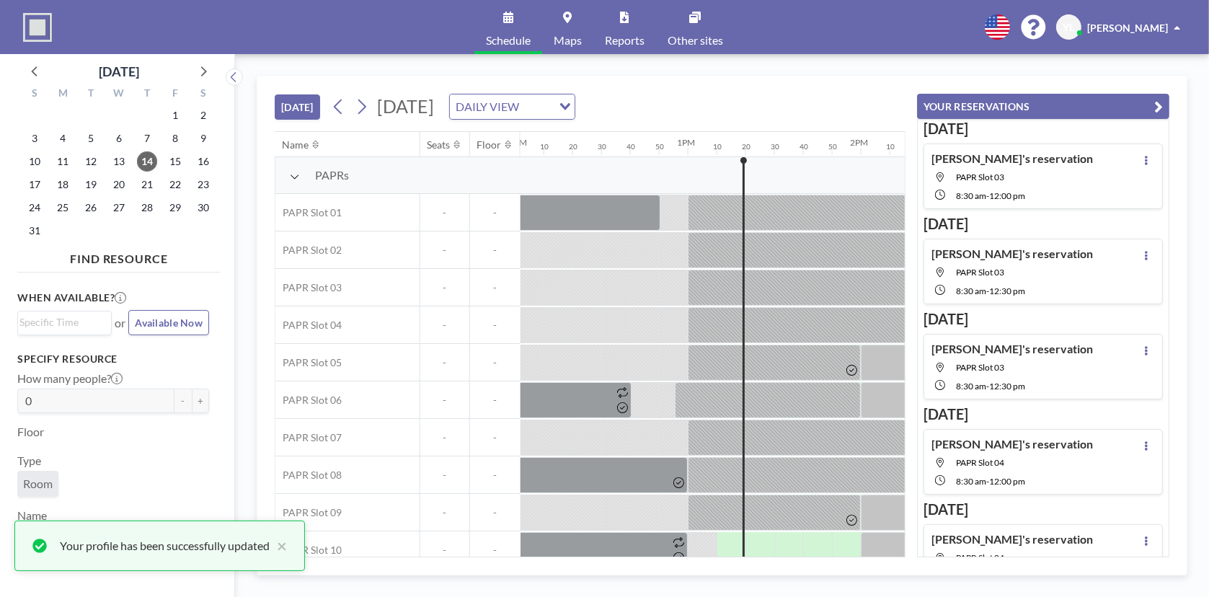
scroll to position [0, 2249]
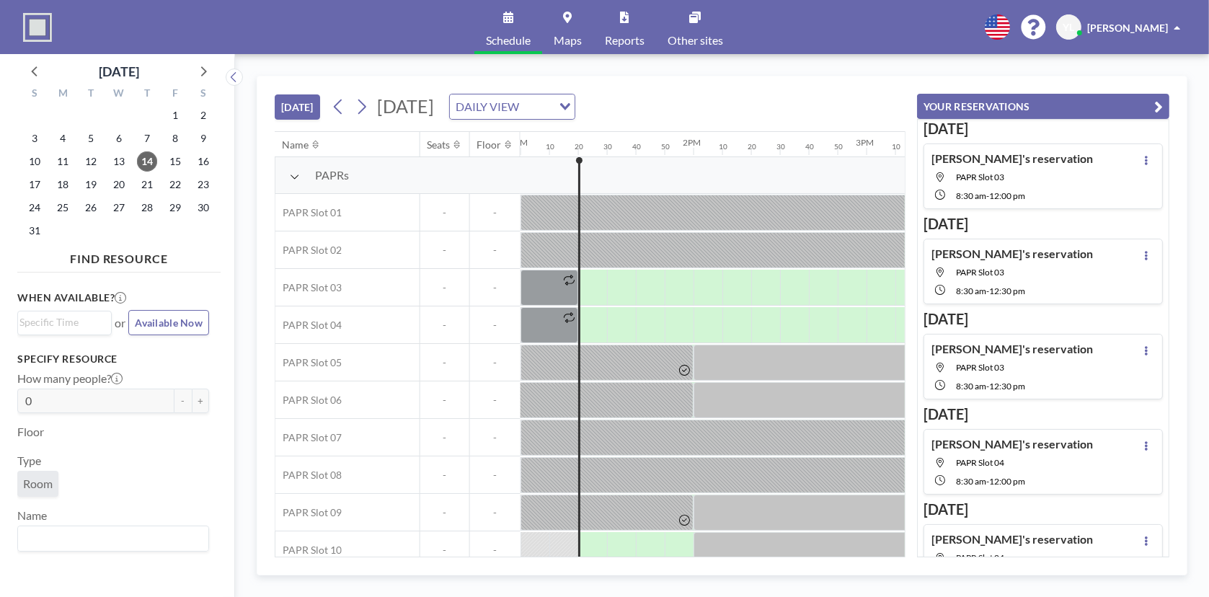
click at [304, 107] on button "[DATE]" at bounding box center [297, 106] width 45 height 25
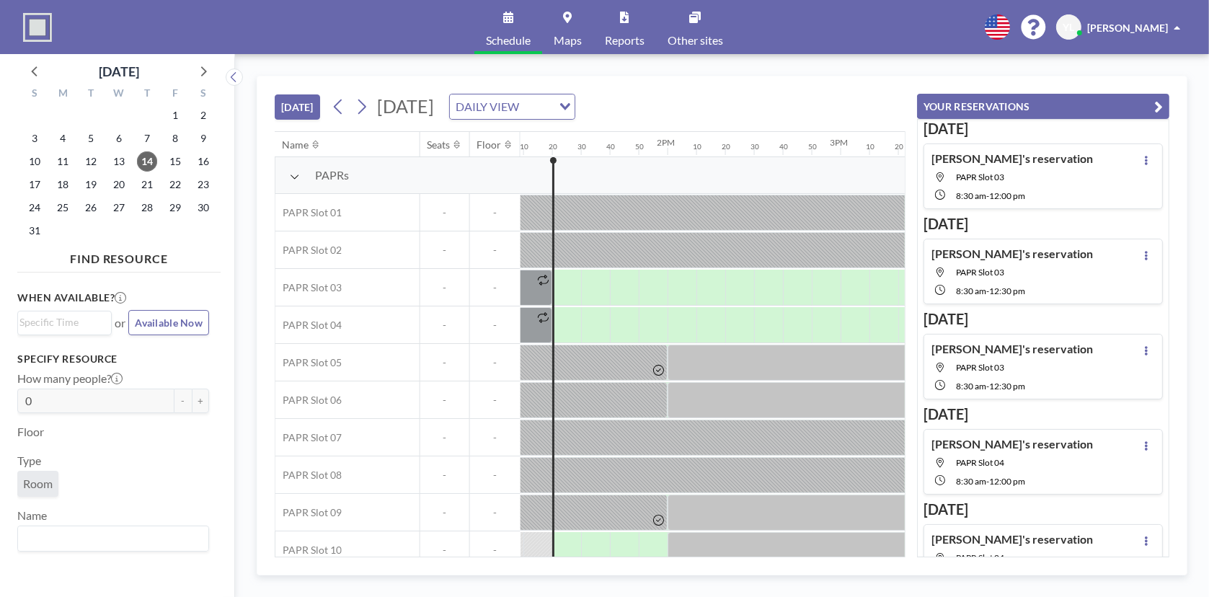
scroll to position [0, 2277]
click at [1161, 109] on icon "button" at bounding box center [1158, 106] width 9 height 17
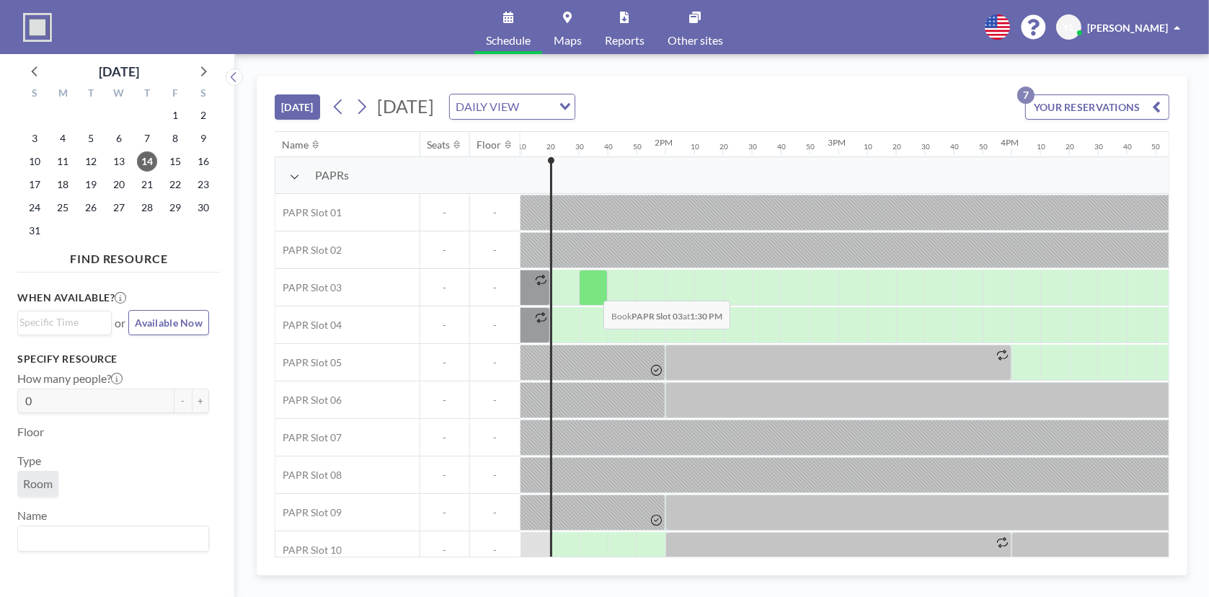
click at [592, 289] on div at bounding box center [593, 288] width 29 height 36
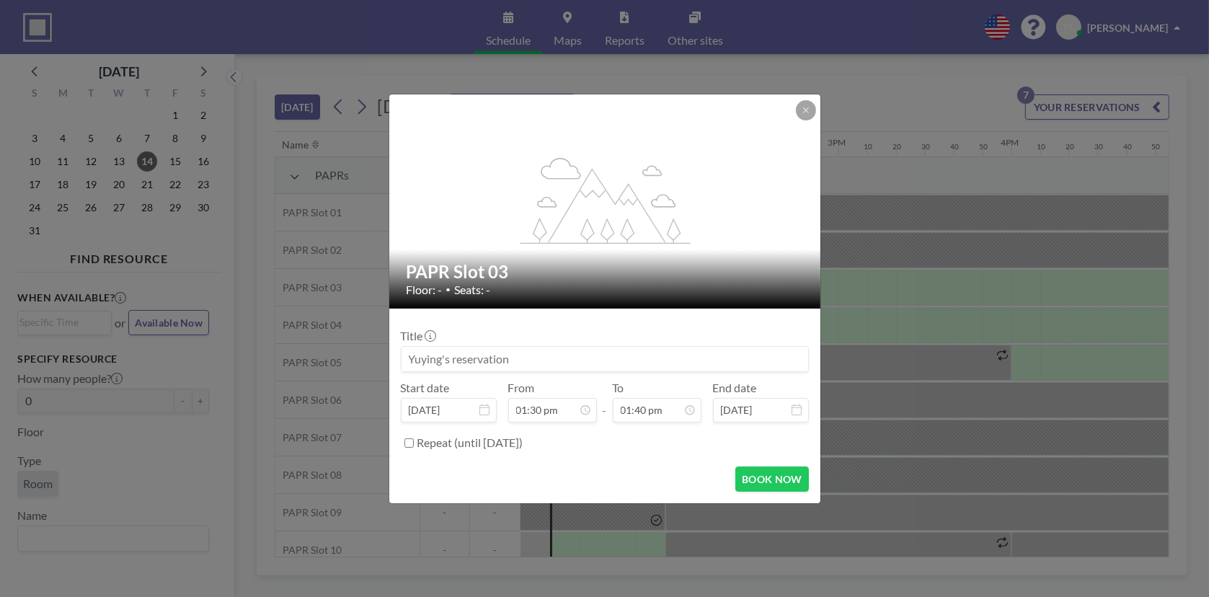
scroll to position [2102, 0]
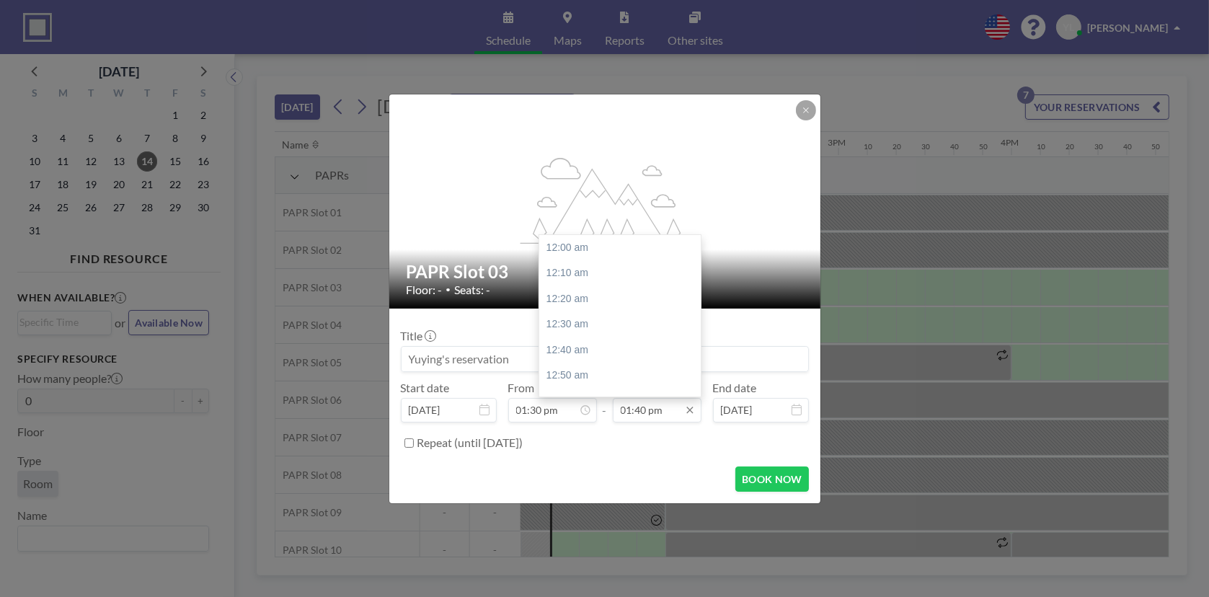
click at [657, 412] on input "01:40 pm" at bounding box center [657, 410] width 89 height 25
click at [615, 332] on div "03:40 pm" at bounding box center [623, 341] width 169 height 26
type input "03:40 pm"
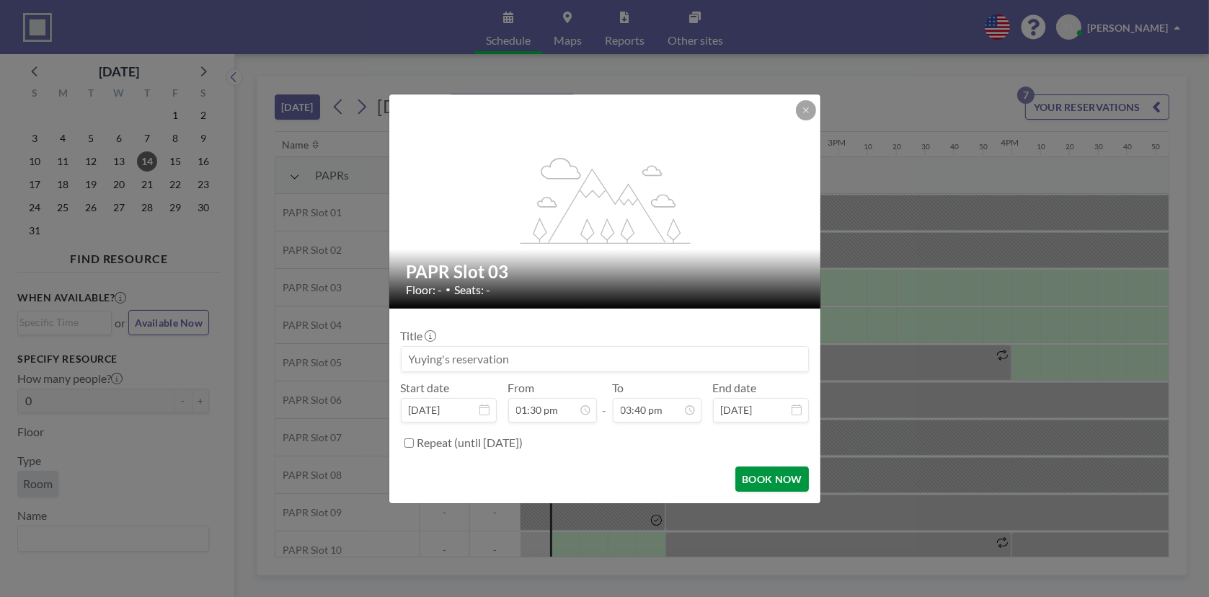
click at [771, 479] on button "BOOK NOW" at bounding box center [771, 478] width 73 height 25
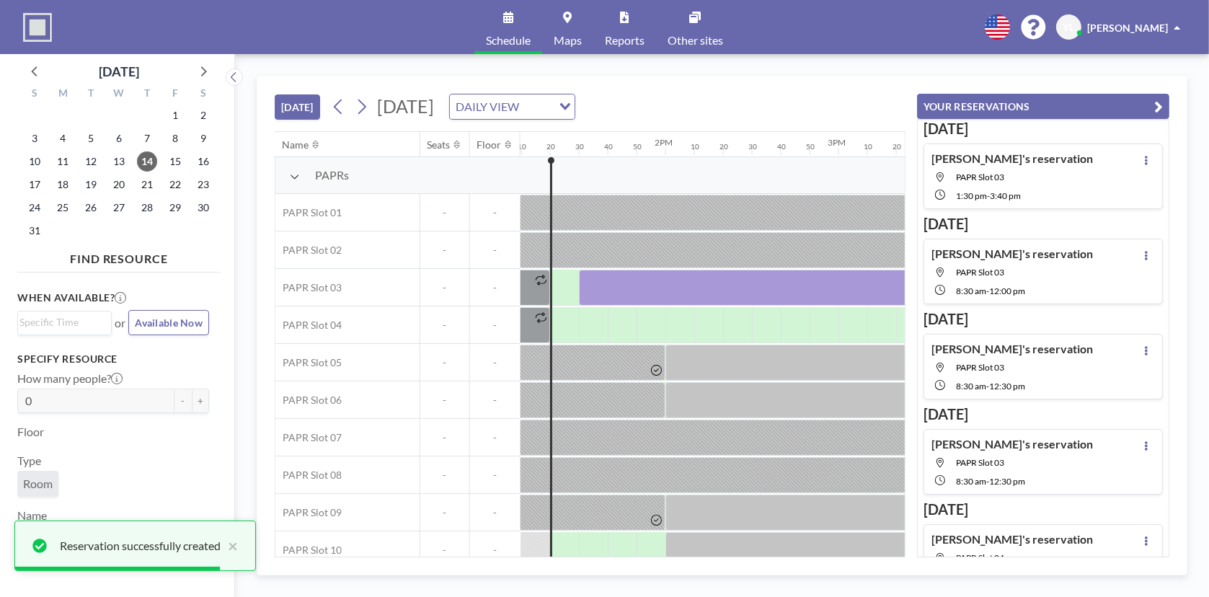
click at [1160, 107] on icon "button" at bounding box center [1158, 106] width 9 height 17
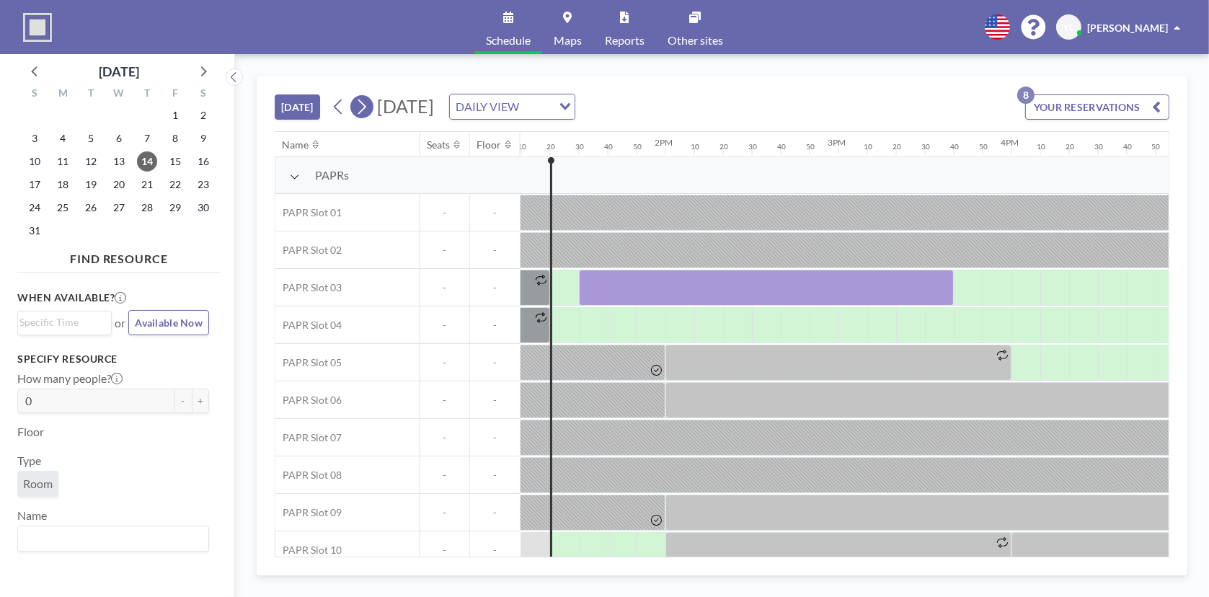
click at [363, 111] on icon at bounding box center [362, 106] width 8 height 15
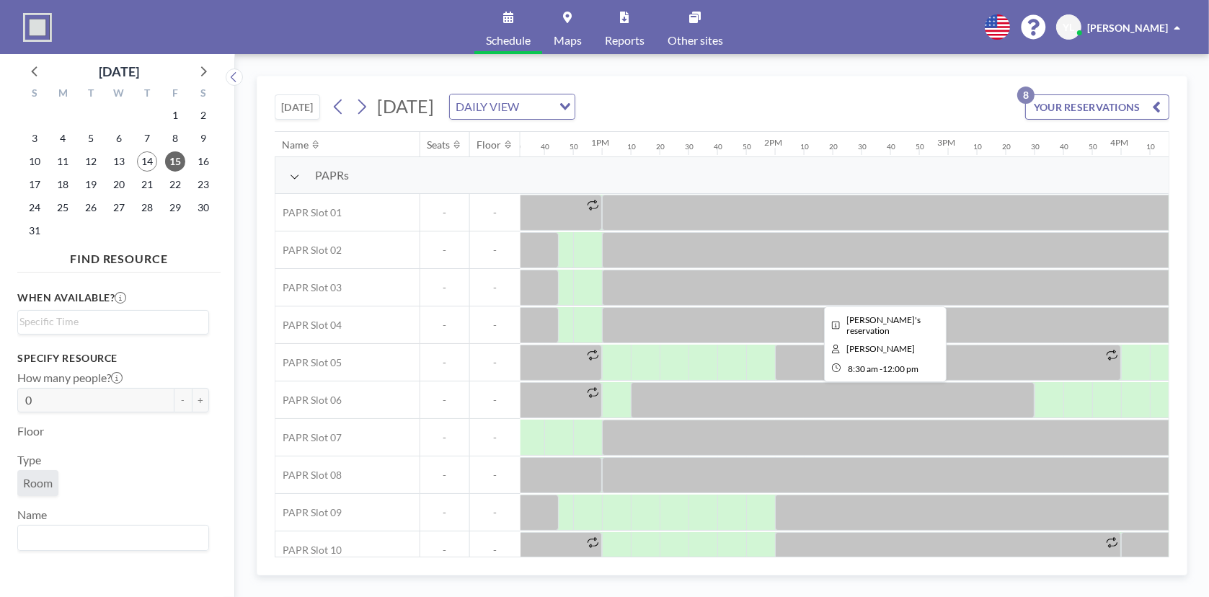
scroll to position [0, 2205]
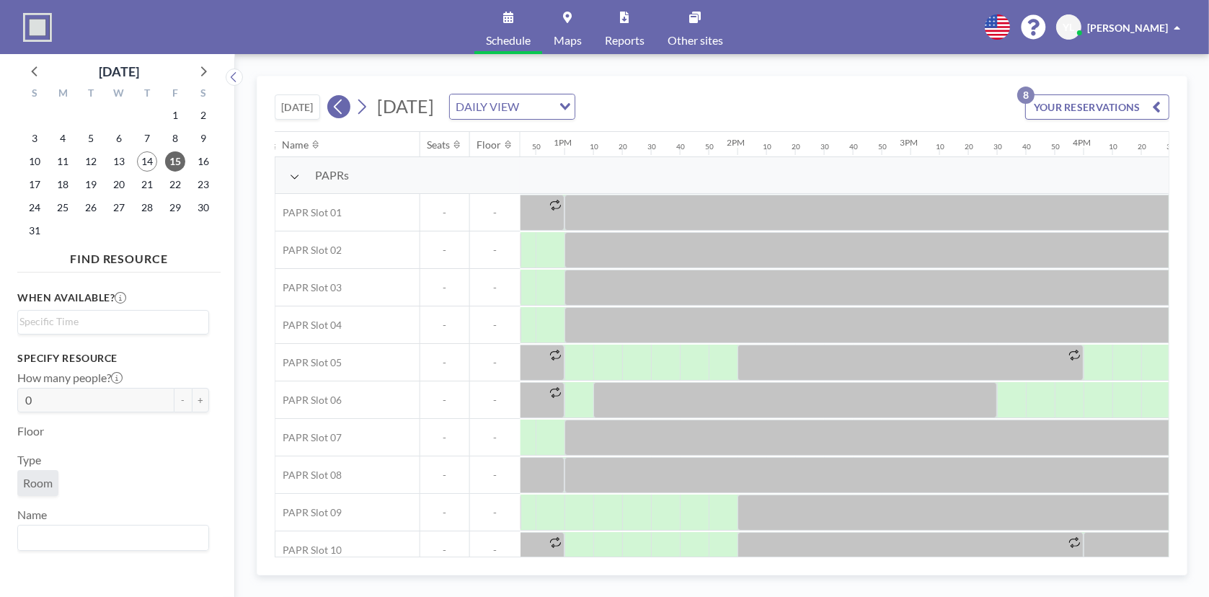
click at [342, 104] on icon at bounding box center [339, 107] width 14 height 22
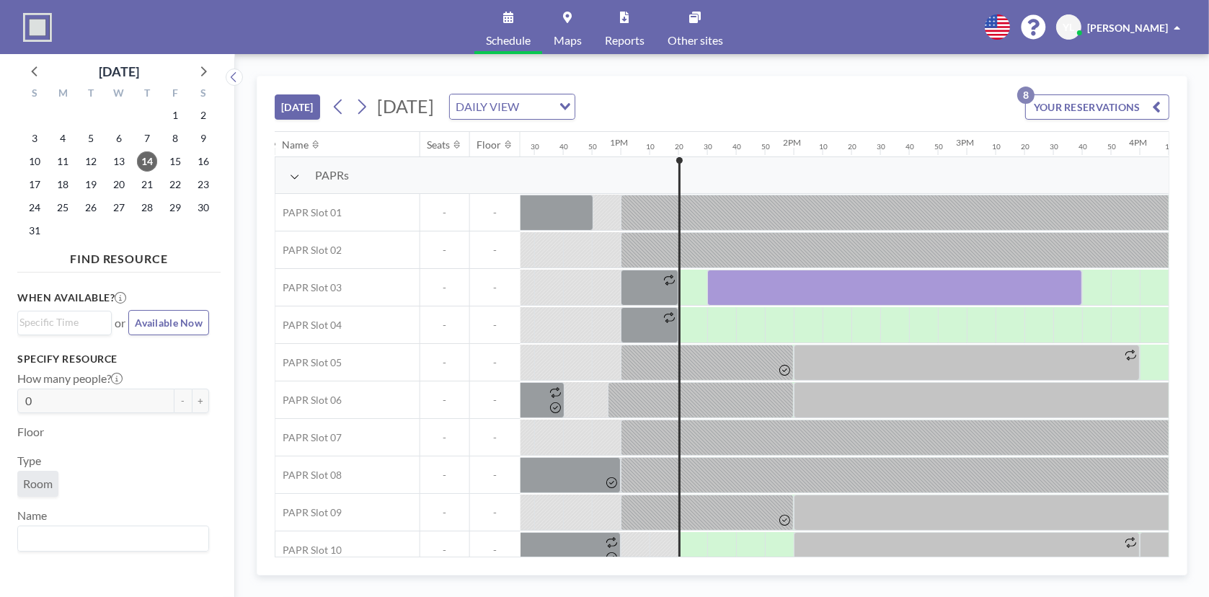
scroll to position [0, 2277]
